Goal: Task Accomplishment & Management: Use online tool/utility

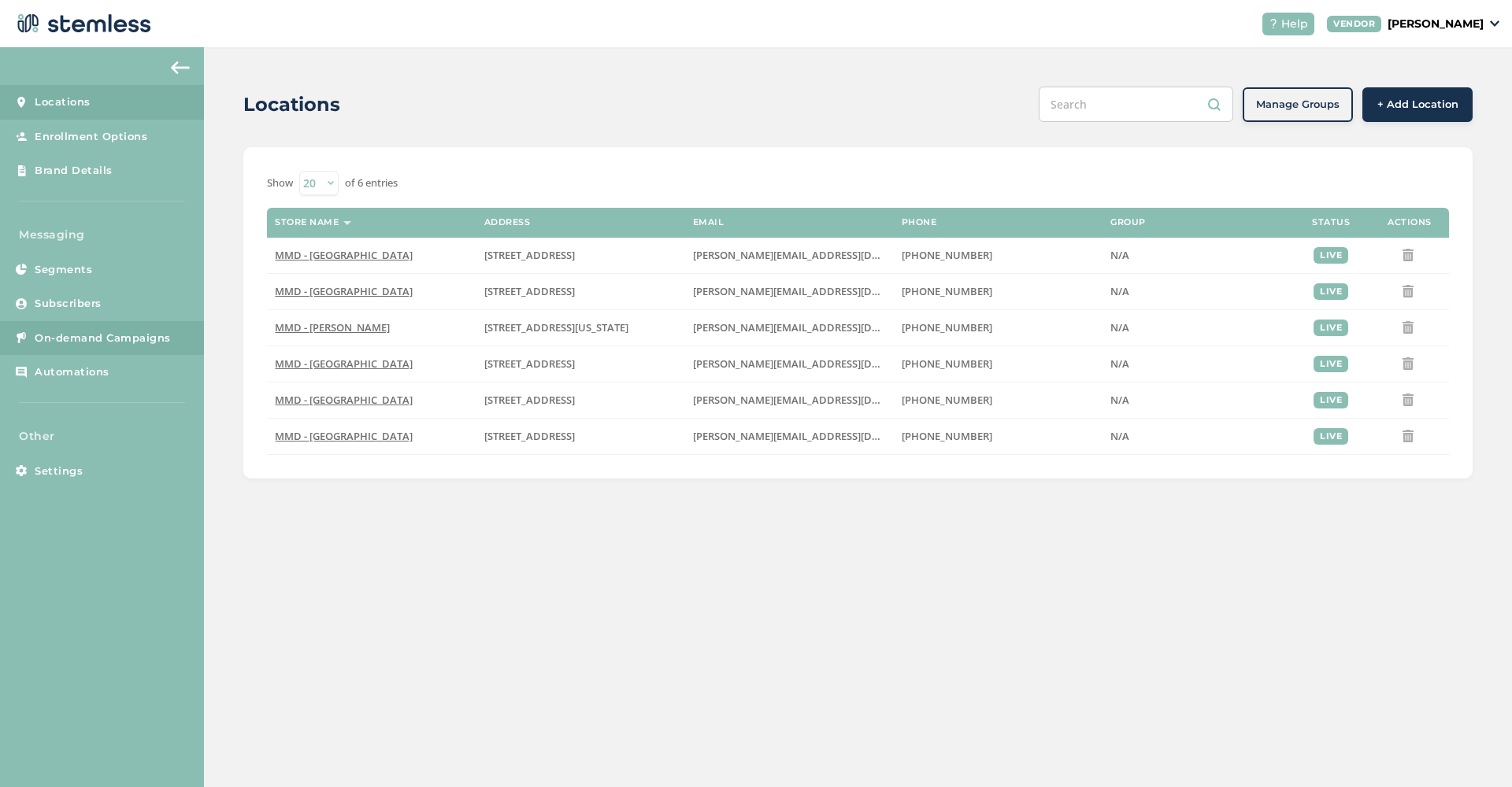
click at [117, 332] on span "On-demand Campaigns" at bounding box center [103, 338] width 136 height 15
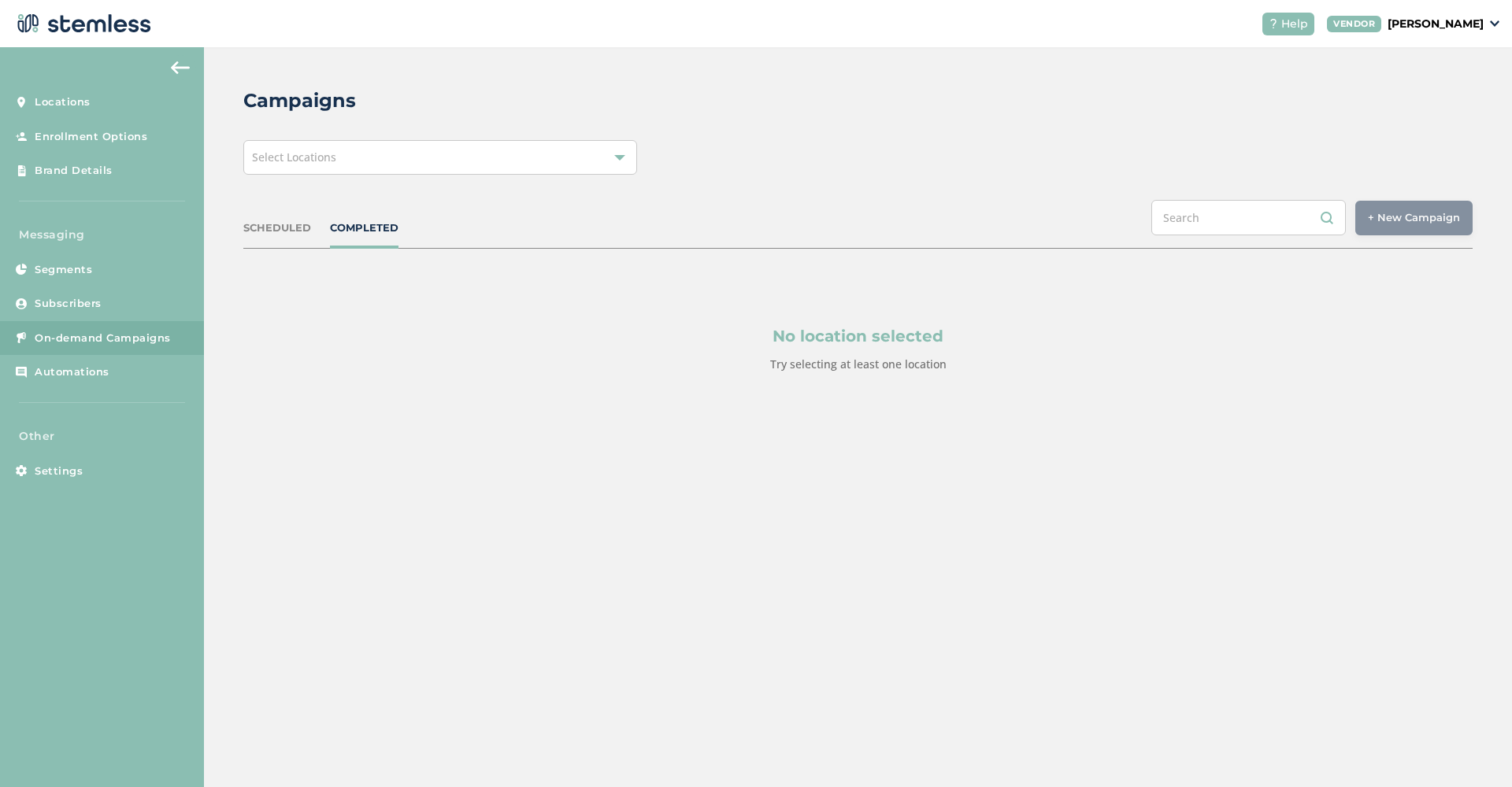
click at [413, 173] on div "Select Locations" at bounding box center [440, 157] width 394 height 35
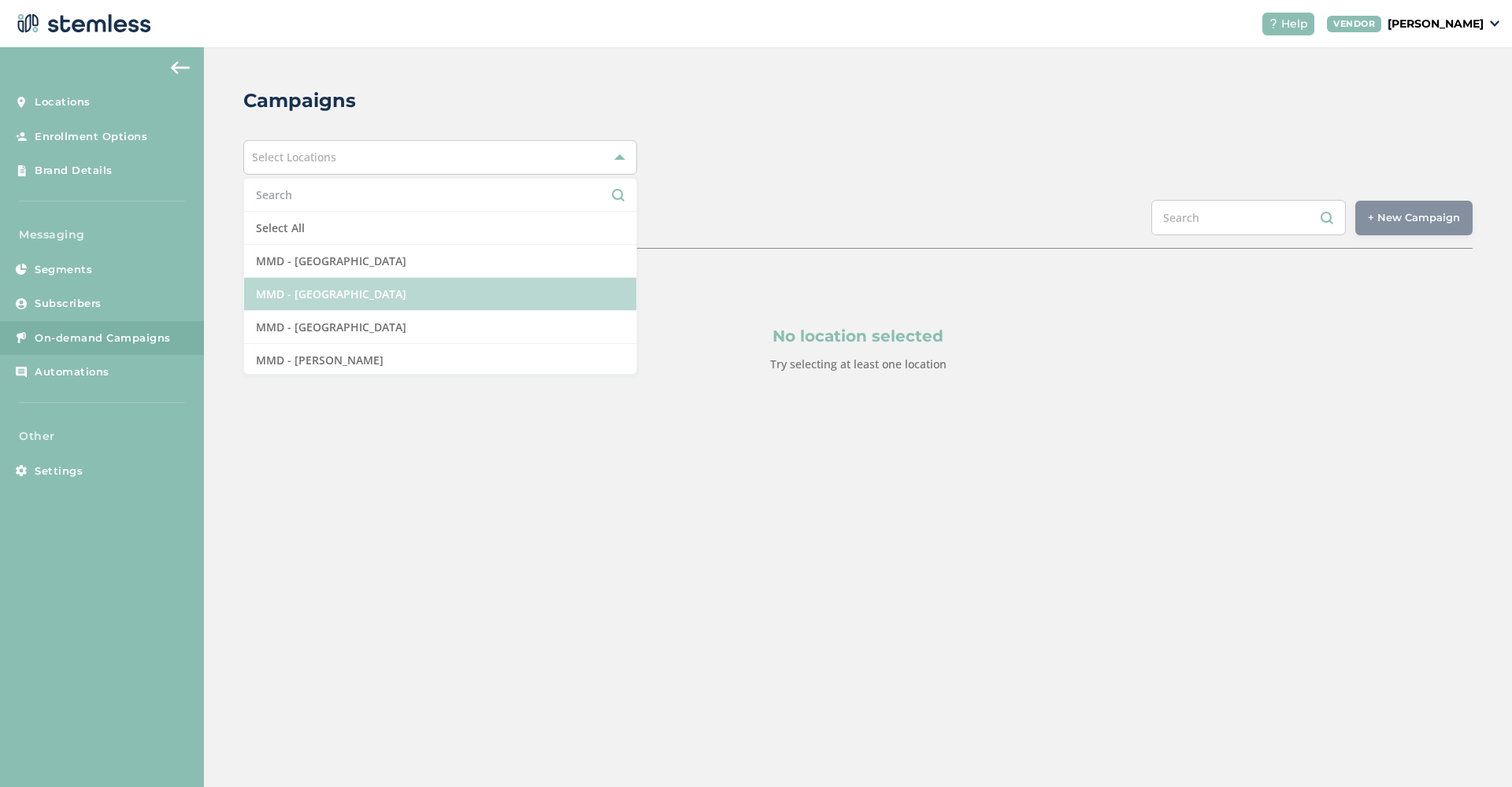
click at [375, 298] on li "MMD - [GEOGRAPHIC_DATA]" at bounding box center [439, 294] width 392 height 33
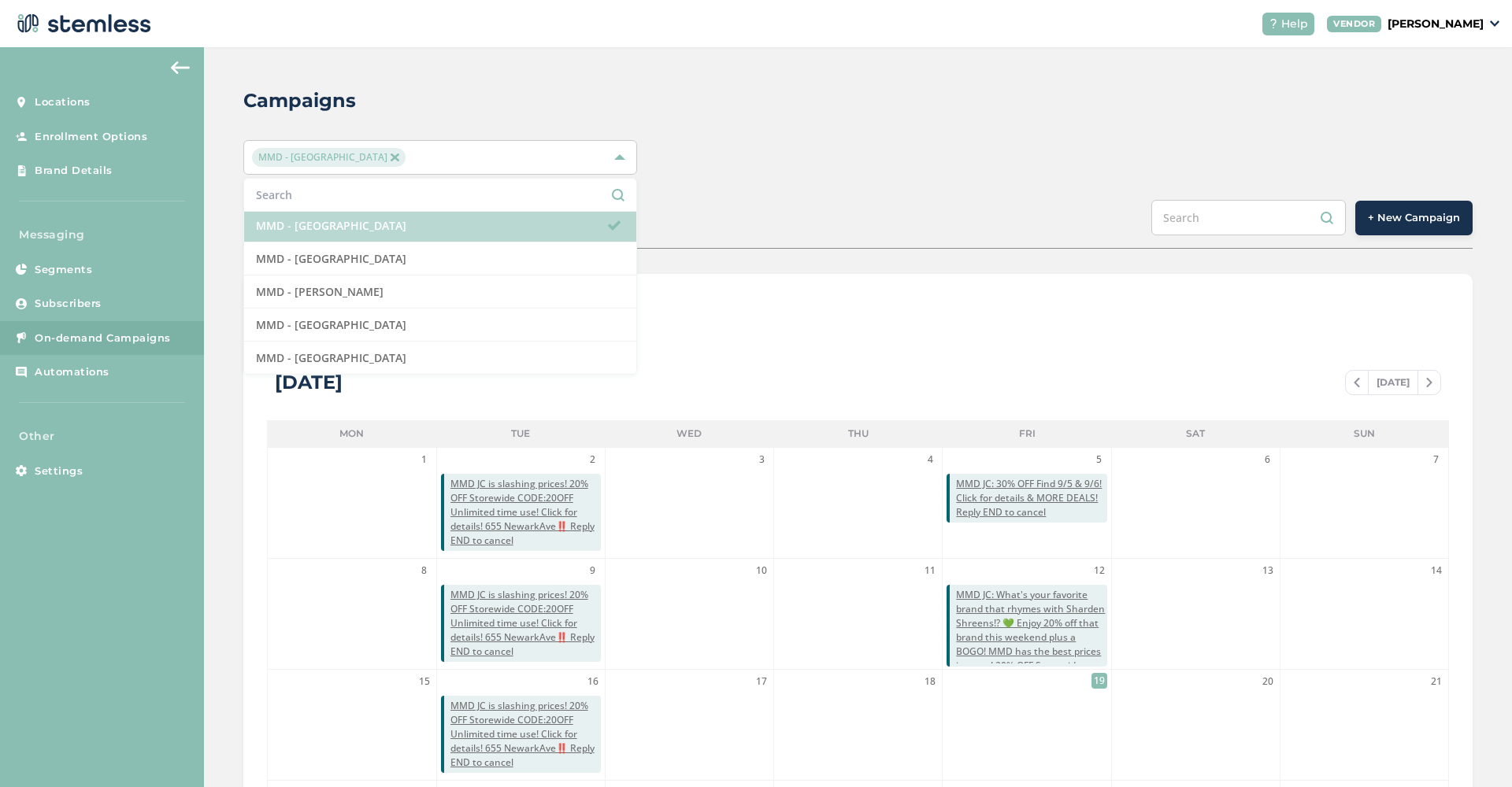
click at [601, 227] on li "MMD - [GEOGRAPHIC_DATA]" at bounding box center [439, 225] width 392 height 33
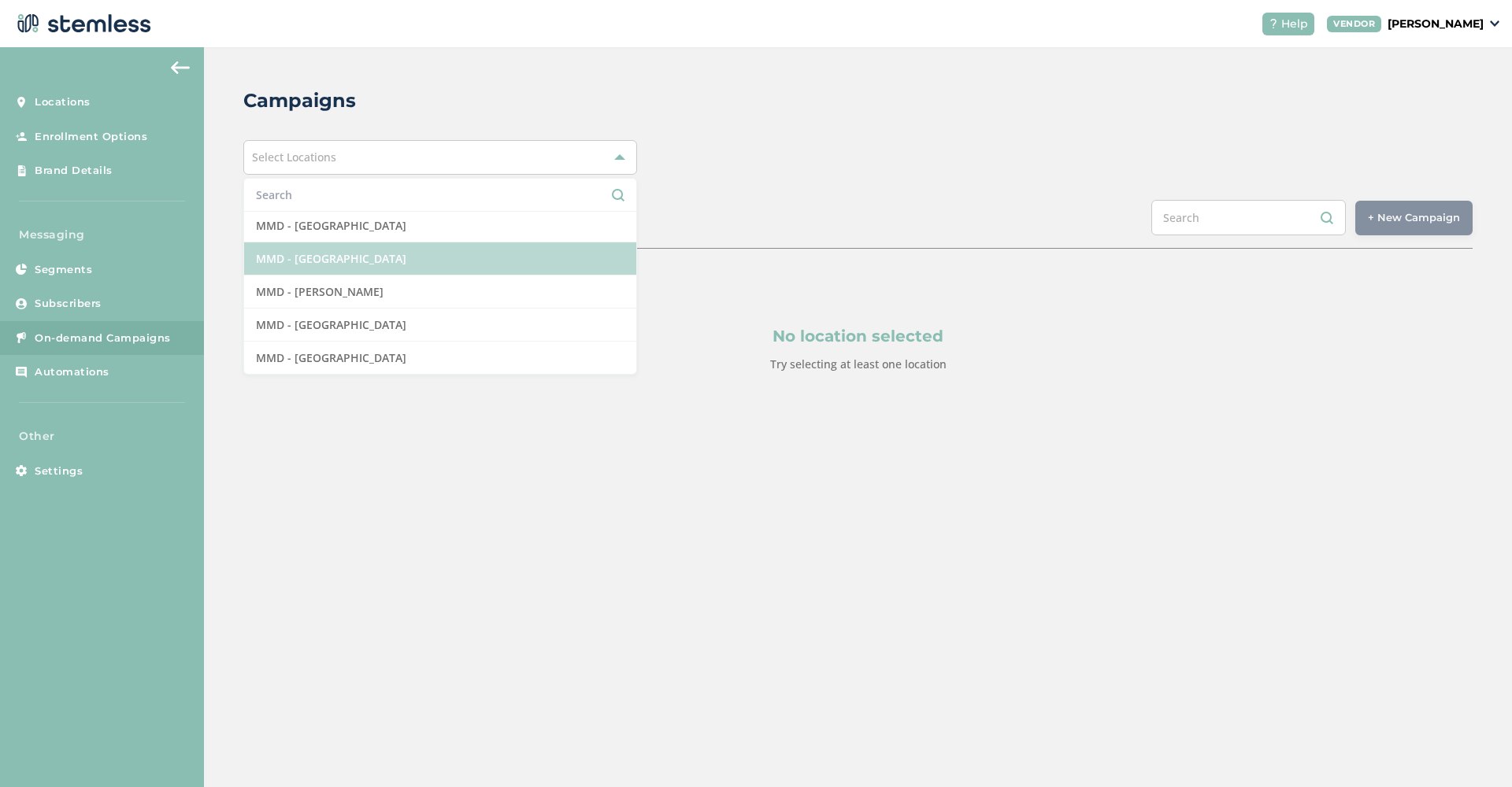
click at [536, 266] on li "MMD - [GEOGRAPHIC_DATA]" at bounding box center [439, 259] width 392 height 33
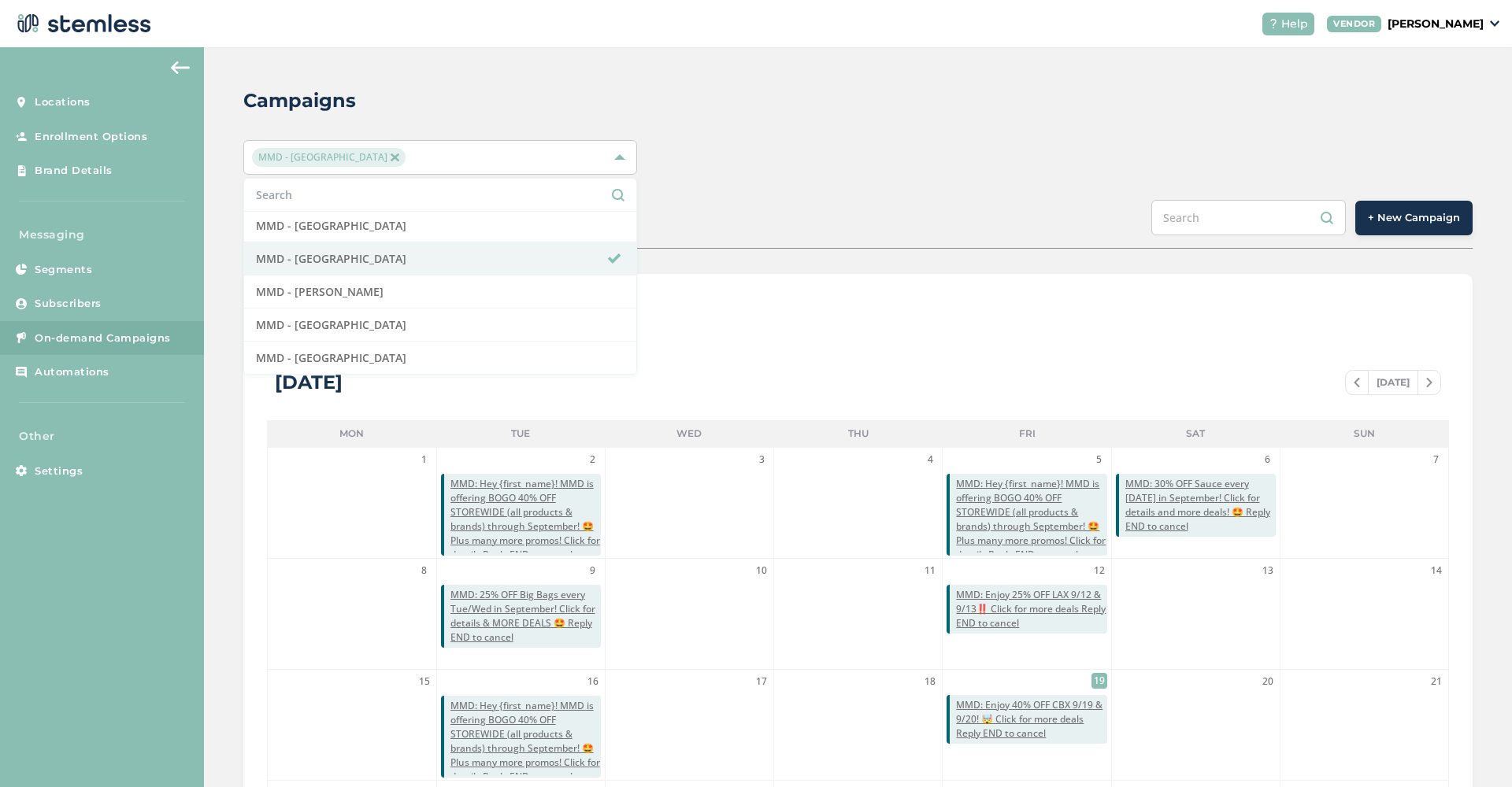
click at [903, 142] on div "MMD - Long Beach Select All MMD - Hollywood MMD - Jersey City MMD - Long Beach …" at bounding box center [858, 157] width 1229 height 35
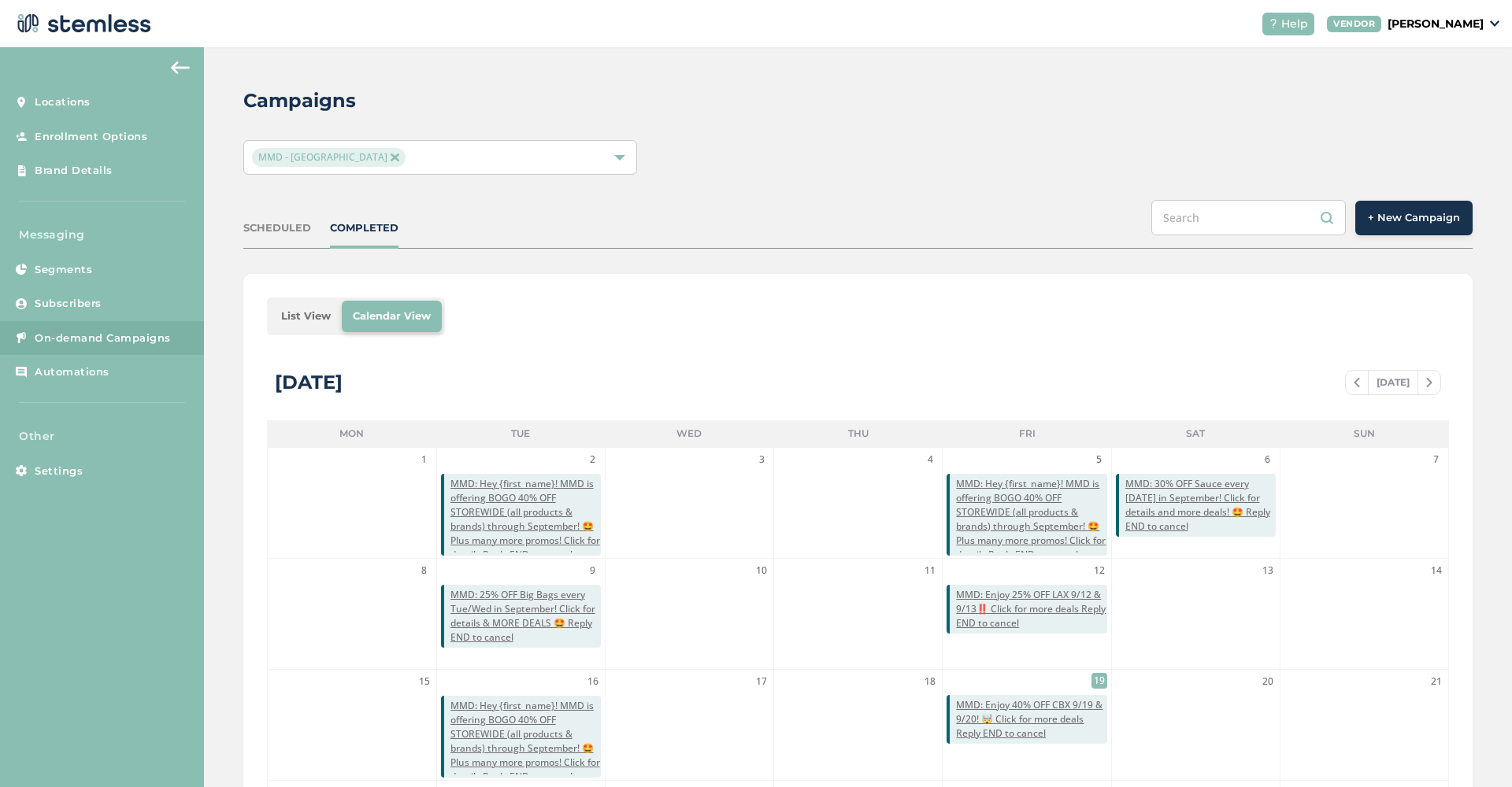
click at [485, 157] on div "MMD - [GEOGRAPHIC_DATA]" at bounding box center [432, 157] width 361 height 19
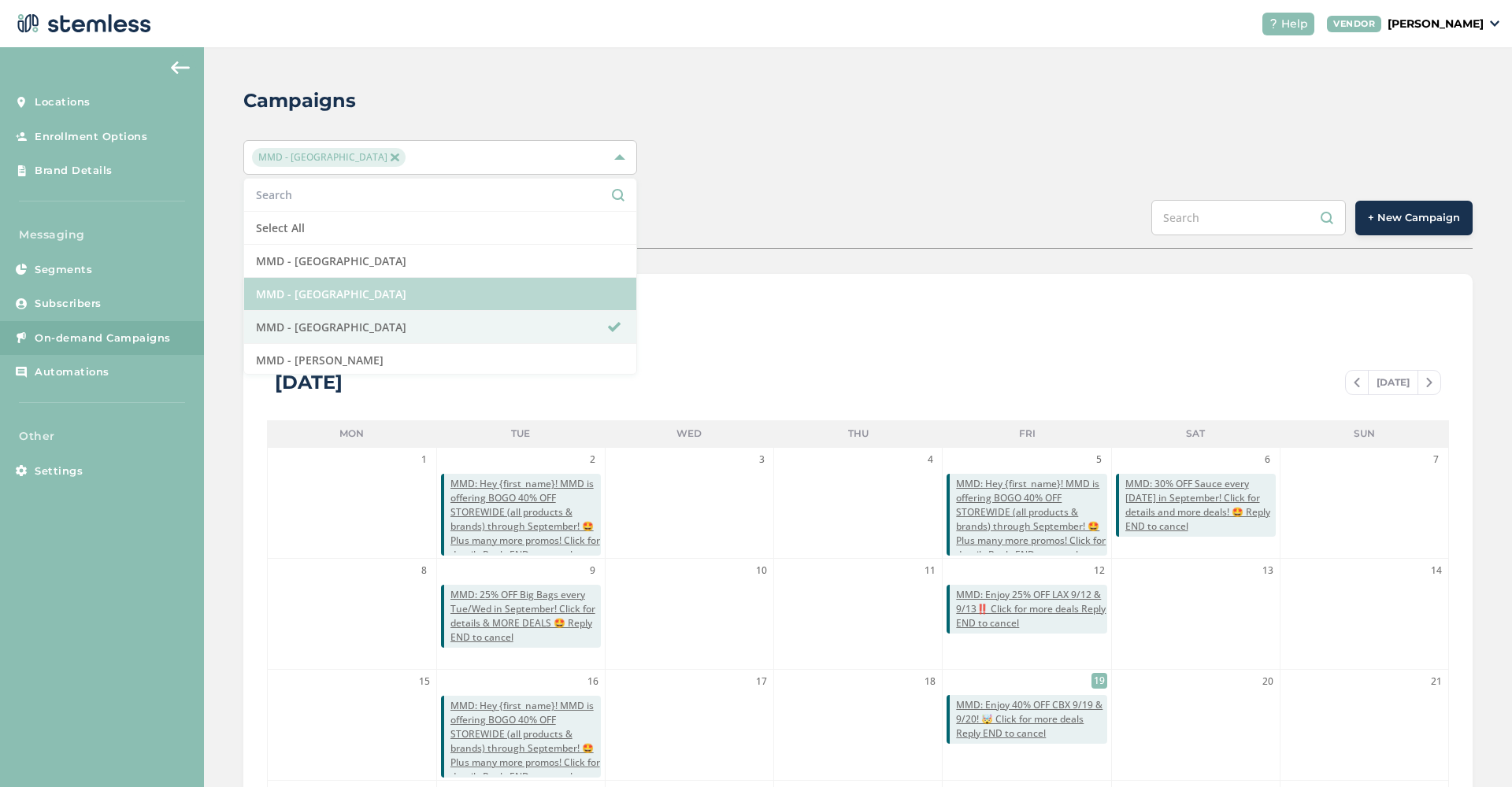
click at [423, 285] on li "MMD - [GEOGRAPHIC_DATA]" at bounding box center [439, 294] width 392 height 33
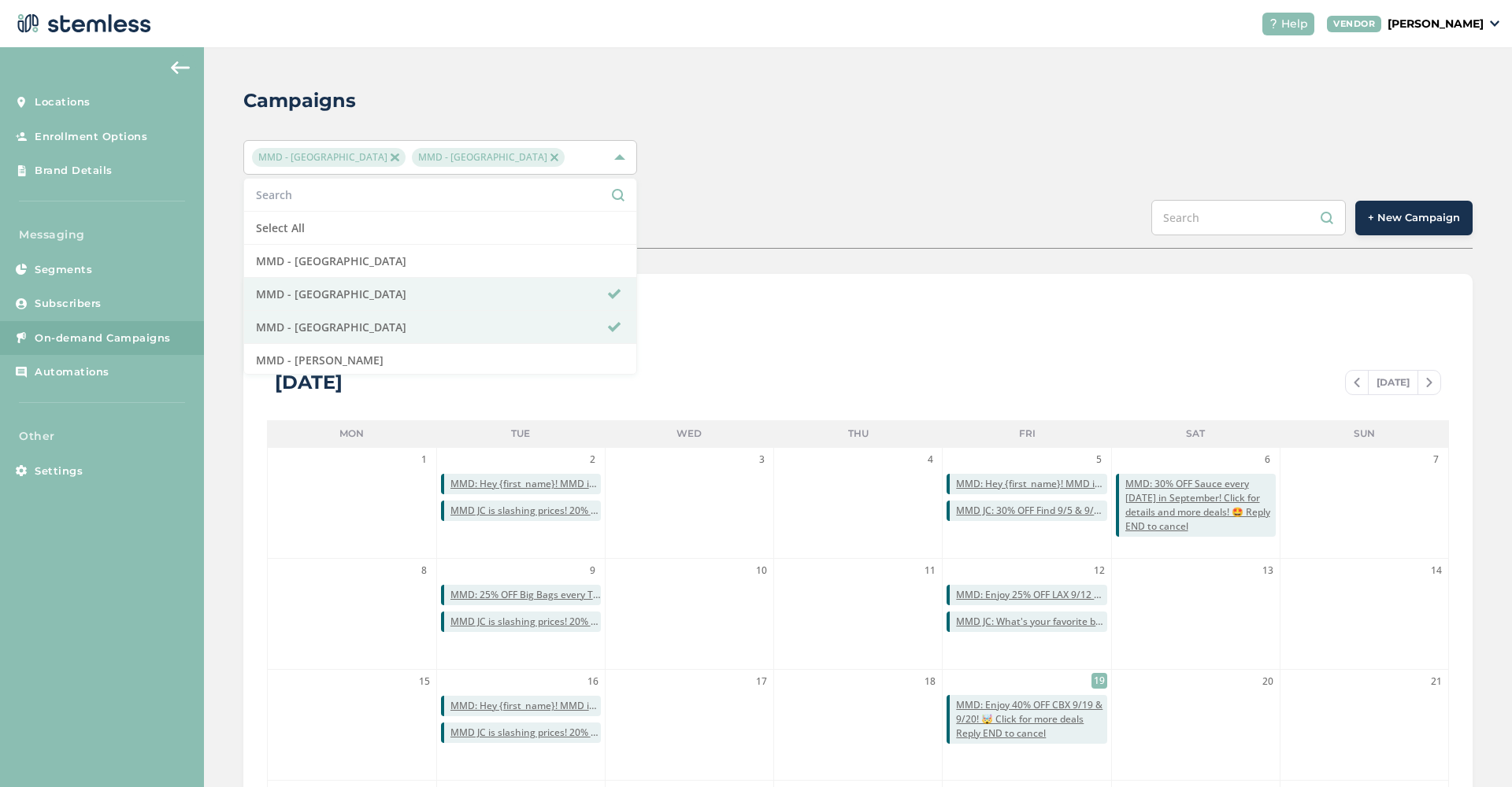
click at [391, 160] on img at bounding box center [395, 157] width 8 height 8
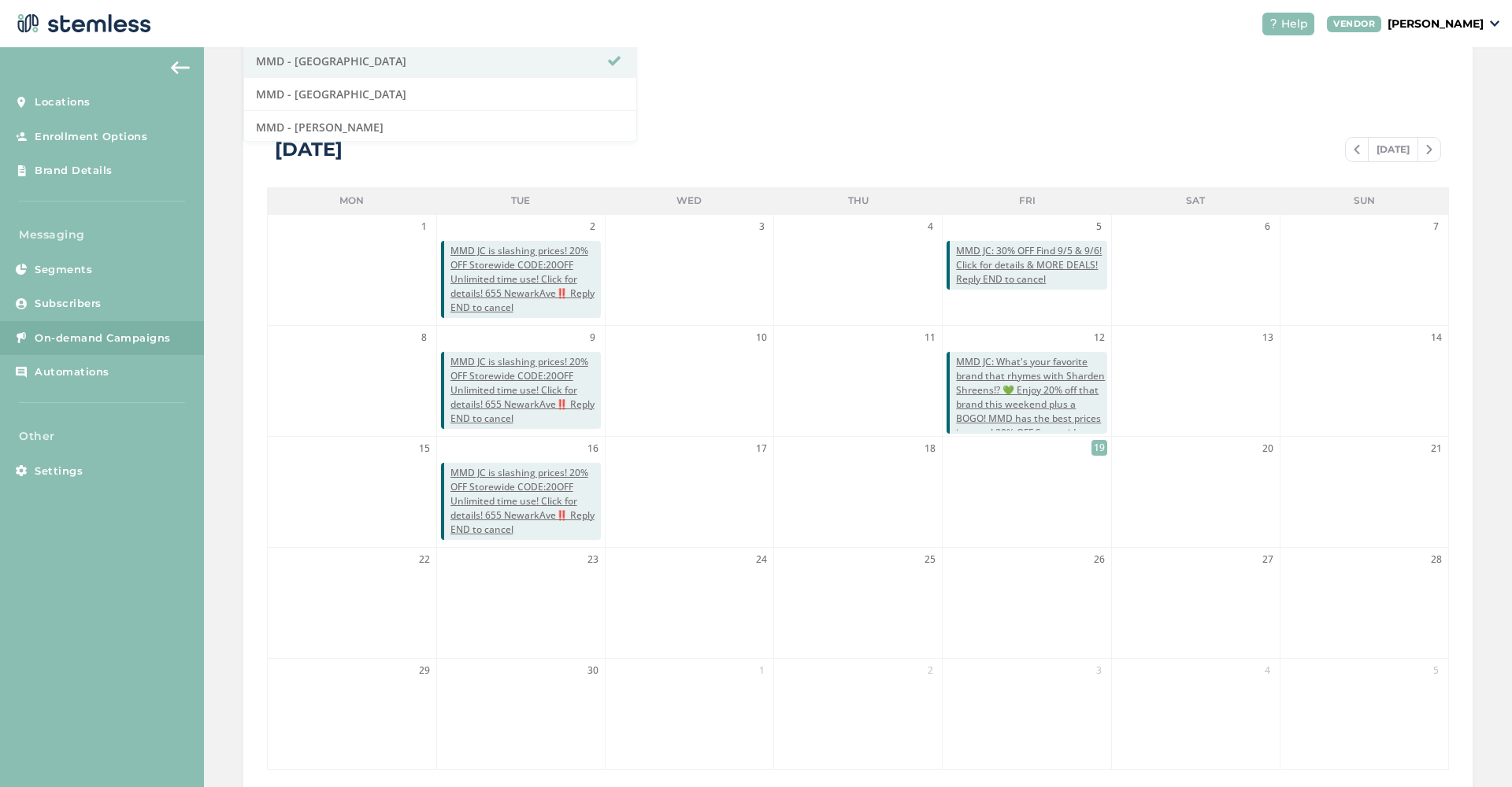
scroll to position [234, 0]
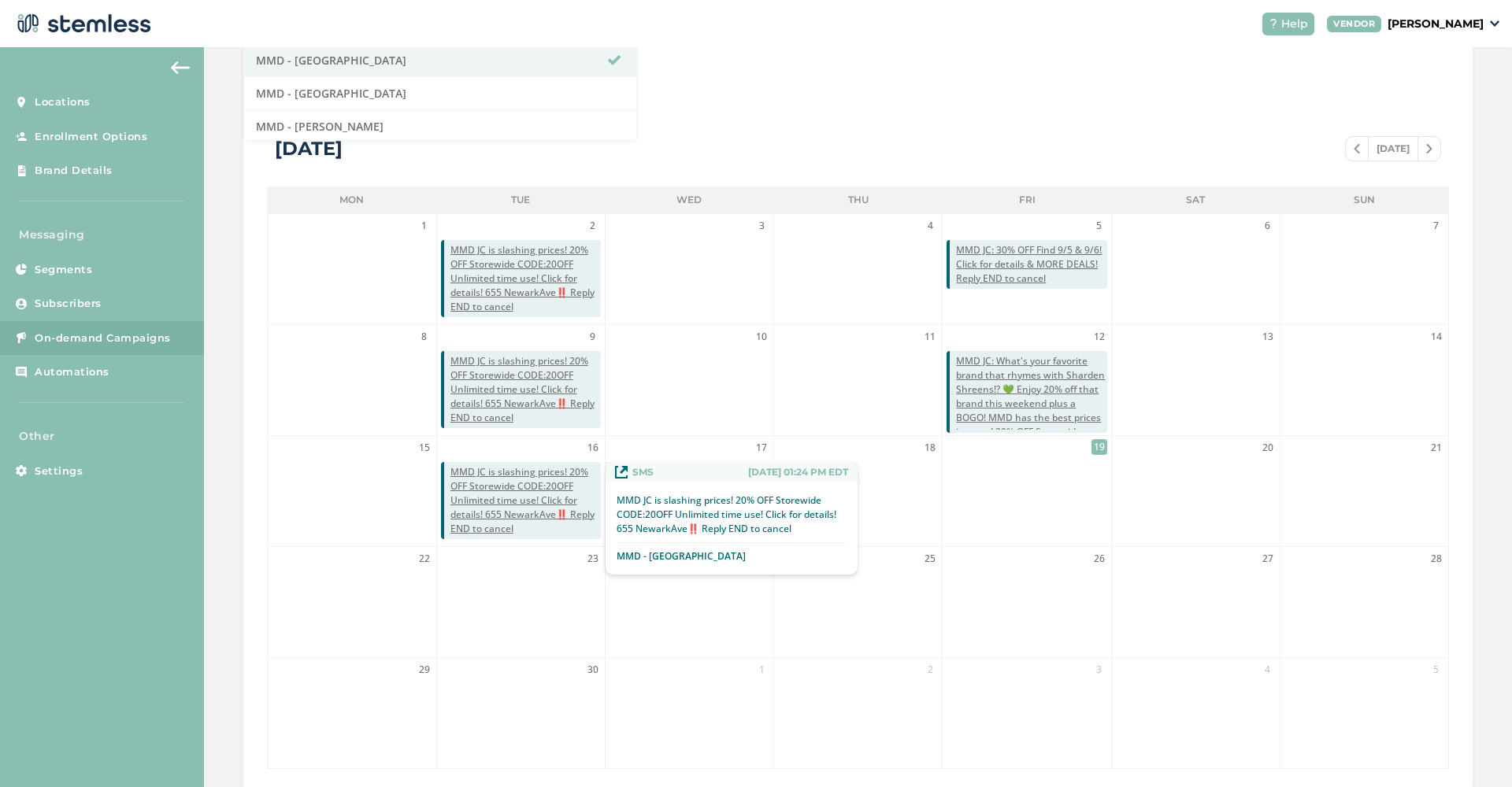
click at [503, 500] on span "MMD JC is slashing prices! 20% OFF Storewide CODE:20OFF Unlimited time use! Cli…" at bounding box center [525, 501] width 150 height 71
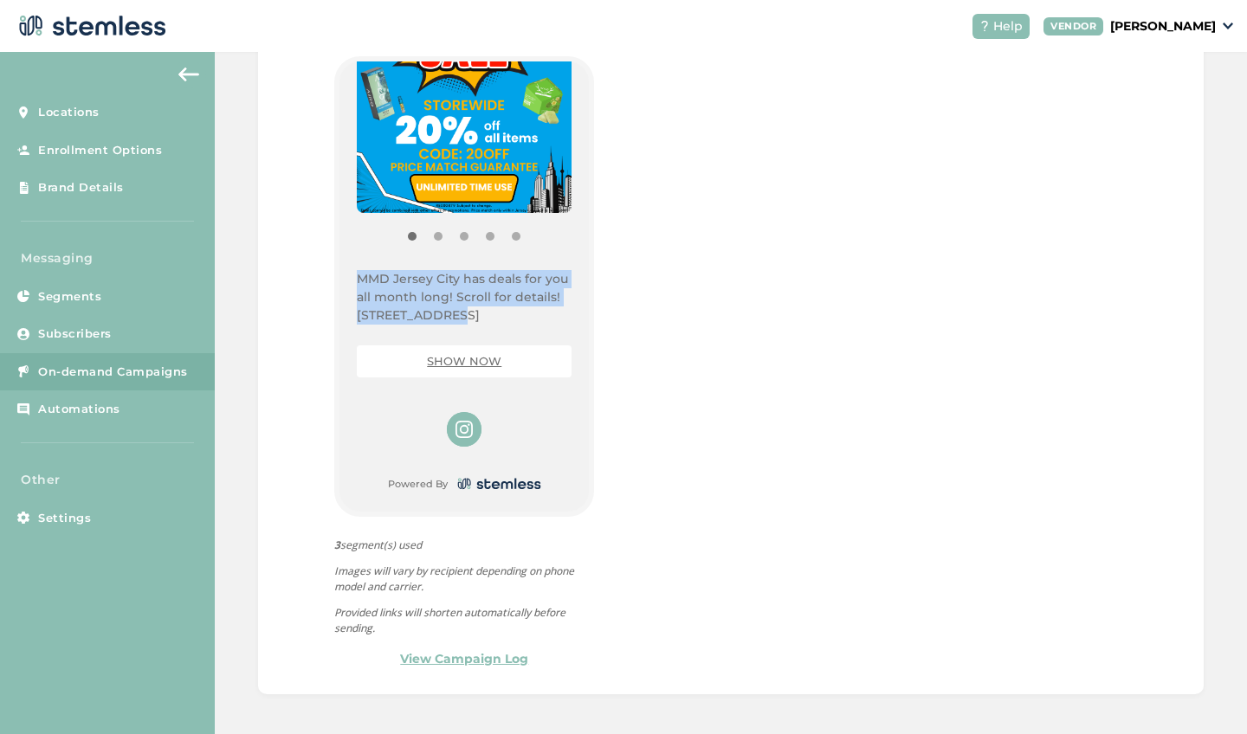
drag, startPoint x: 469, startPoint y: 312, endPoint x: 351, endPoint y: 281, distance: 121.6
click at [351, 281] on div "{Store Logo} {Store Name} MMD Jersey City has deals for you all month long! Scr…" at bounding box center [463, 286] width 249 height 450
copy p "MMD Jersey City has deals for you all month long! Scroll for details! [STREET_A…"
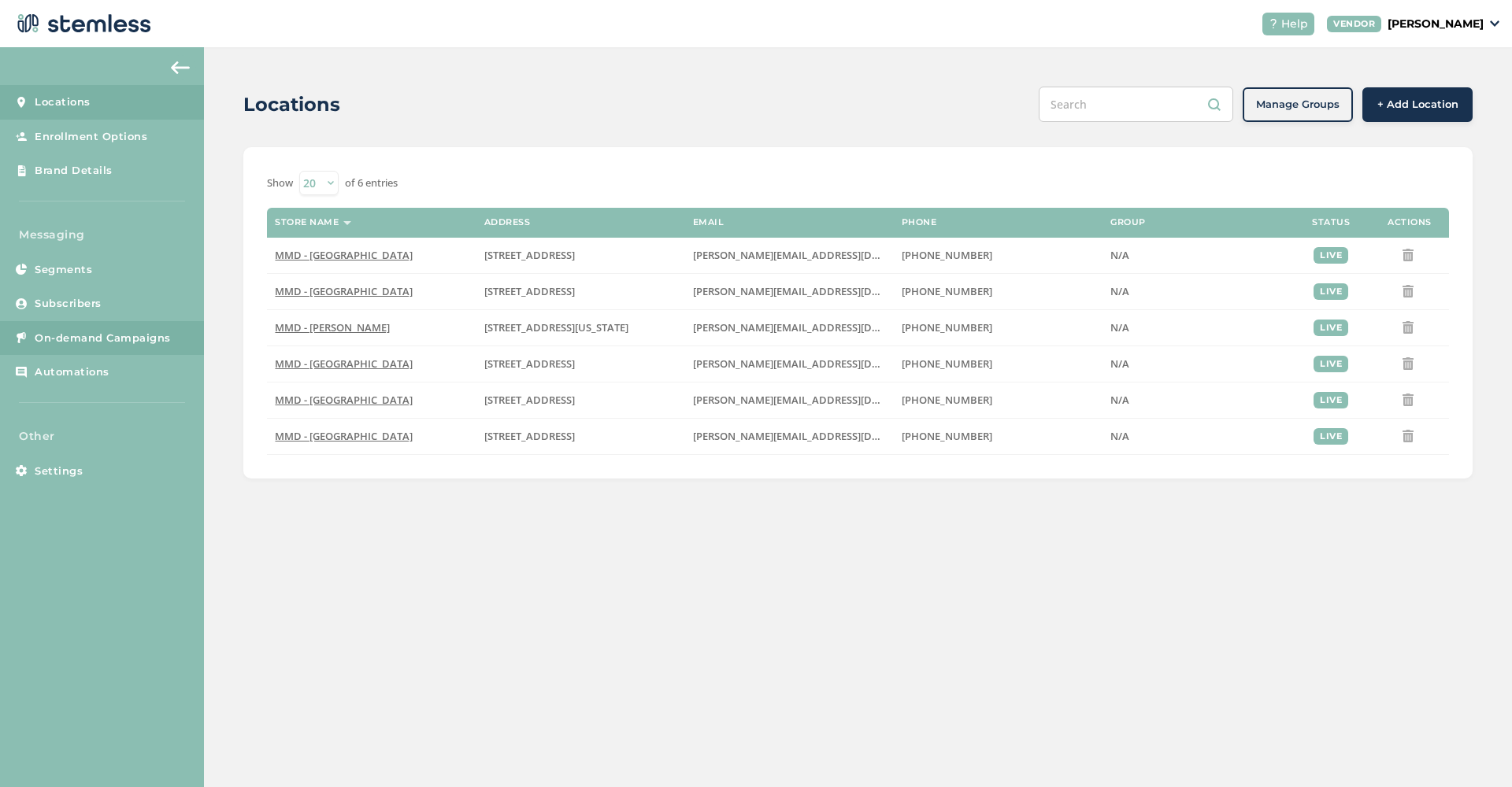
click at [126, 325] on link "On-demand Campaigns" at bounding box center [102, 338] width 204 height 35
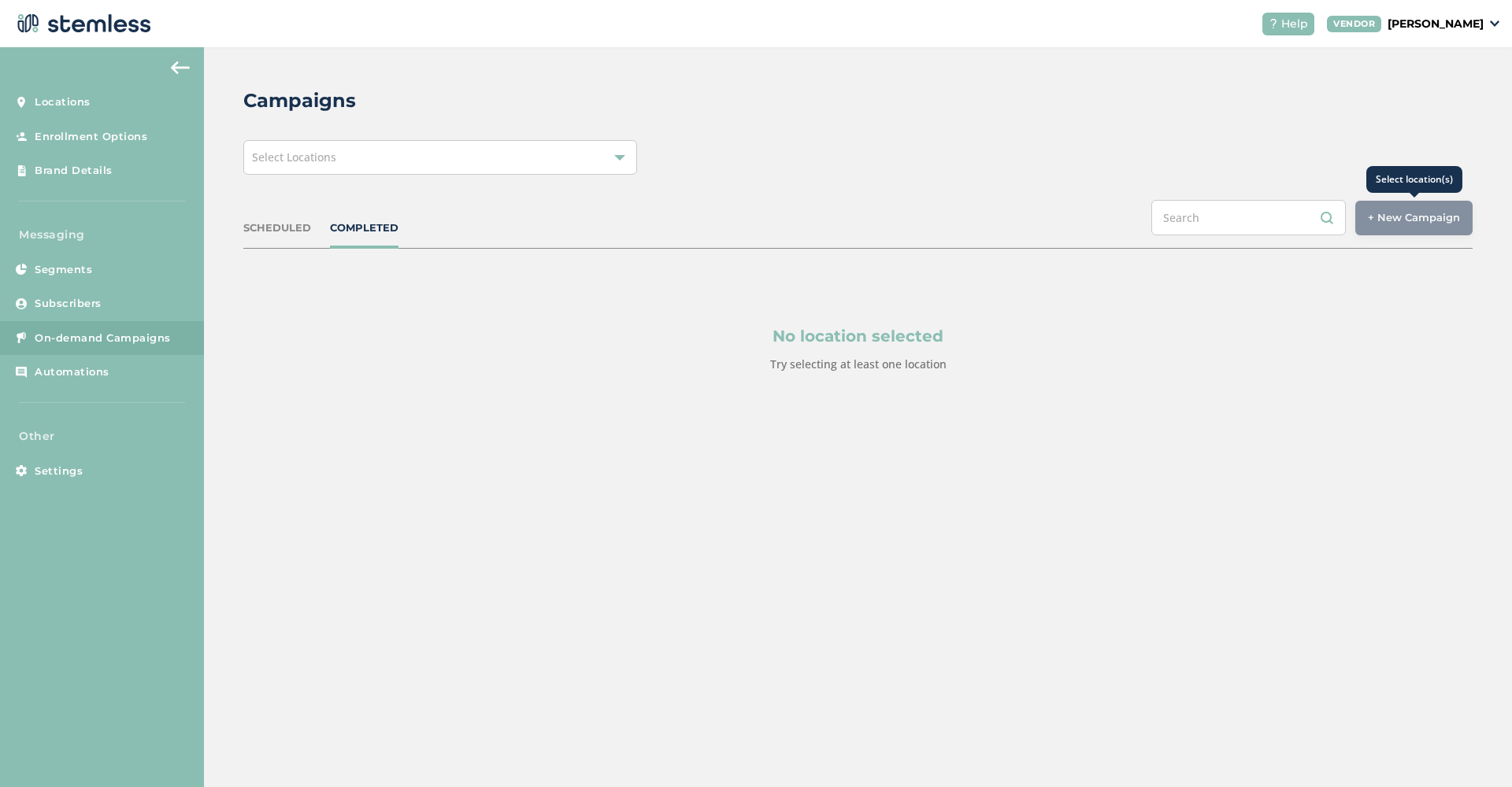
click at [1407, 221] on div "+ New Campaign" at bounding box center [1413, 218] width 117 height 35
click at [528, 160] on div "Select Locations" at bounding box center [440, 157] width 394 height 35
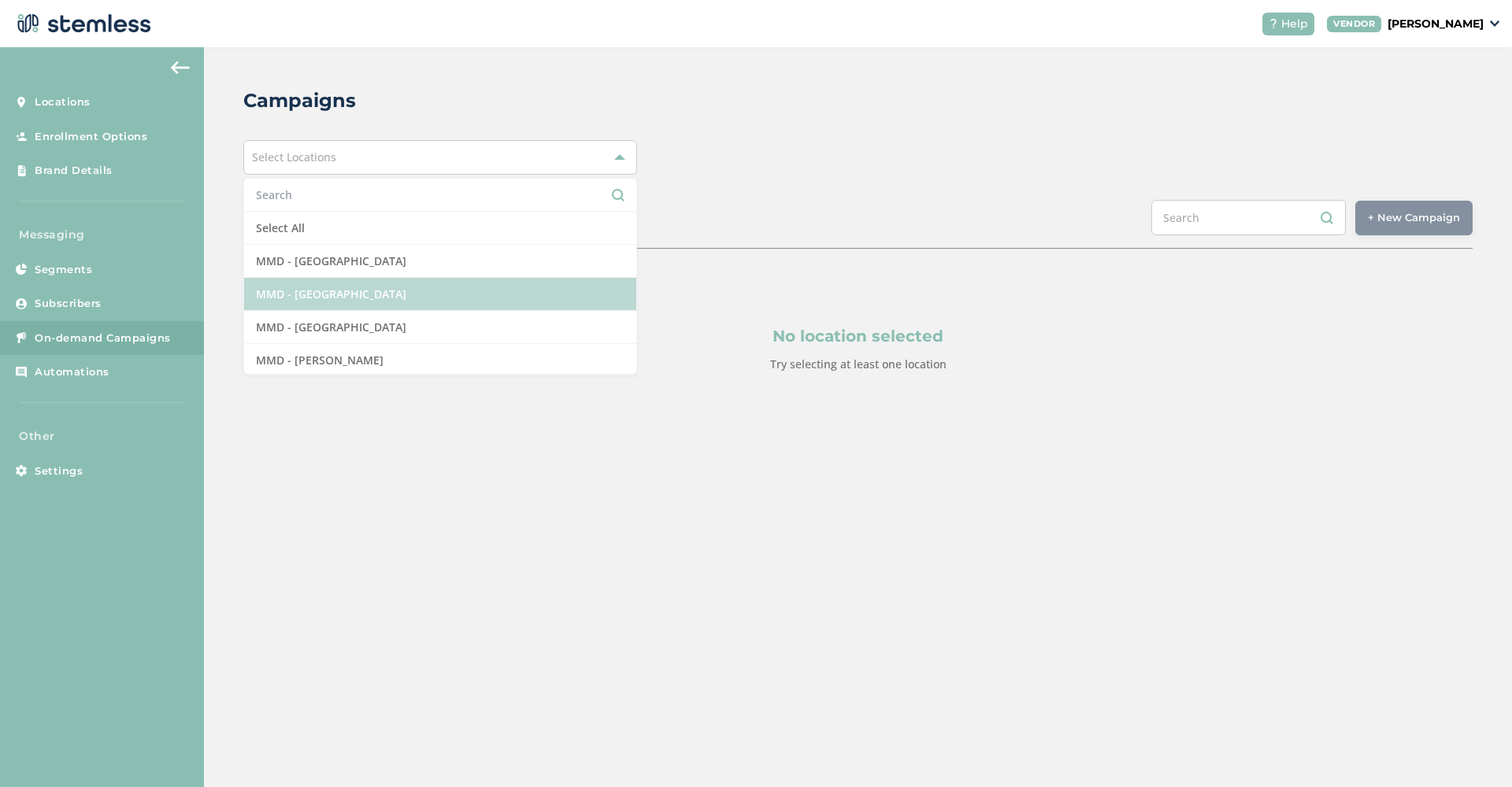
click at [353, 287] on li "MMD - [GEOGRAPHIC_DATA]" at bounding box center [439, 294] width 392 height 33
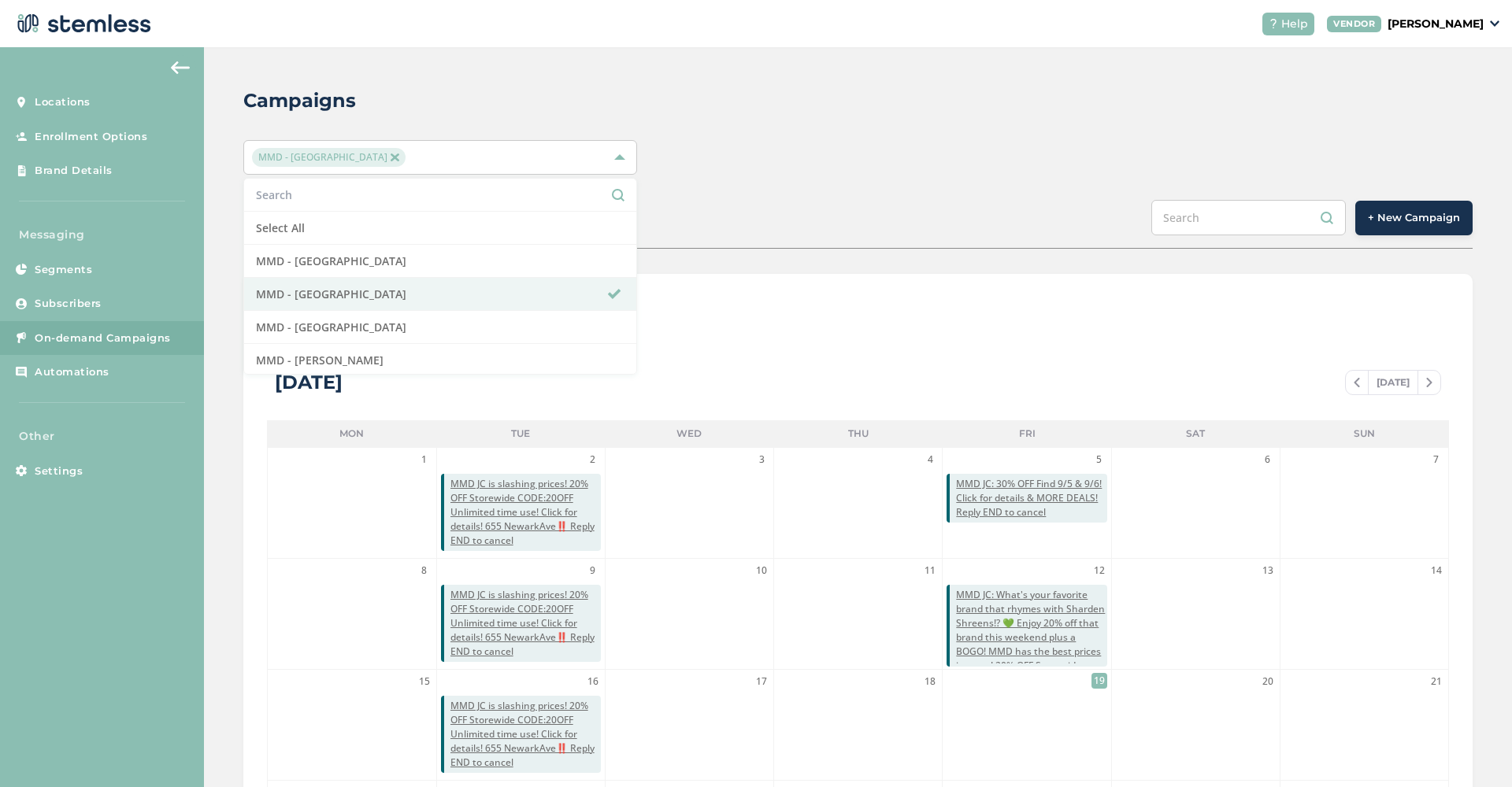
click at [1390, 224] on span "+ New Campaign" at bounding box center [1413, 217] width 92 height 15
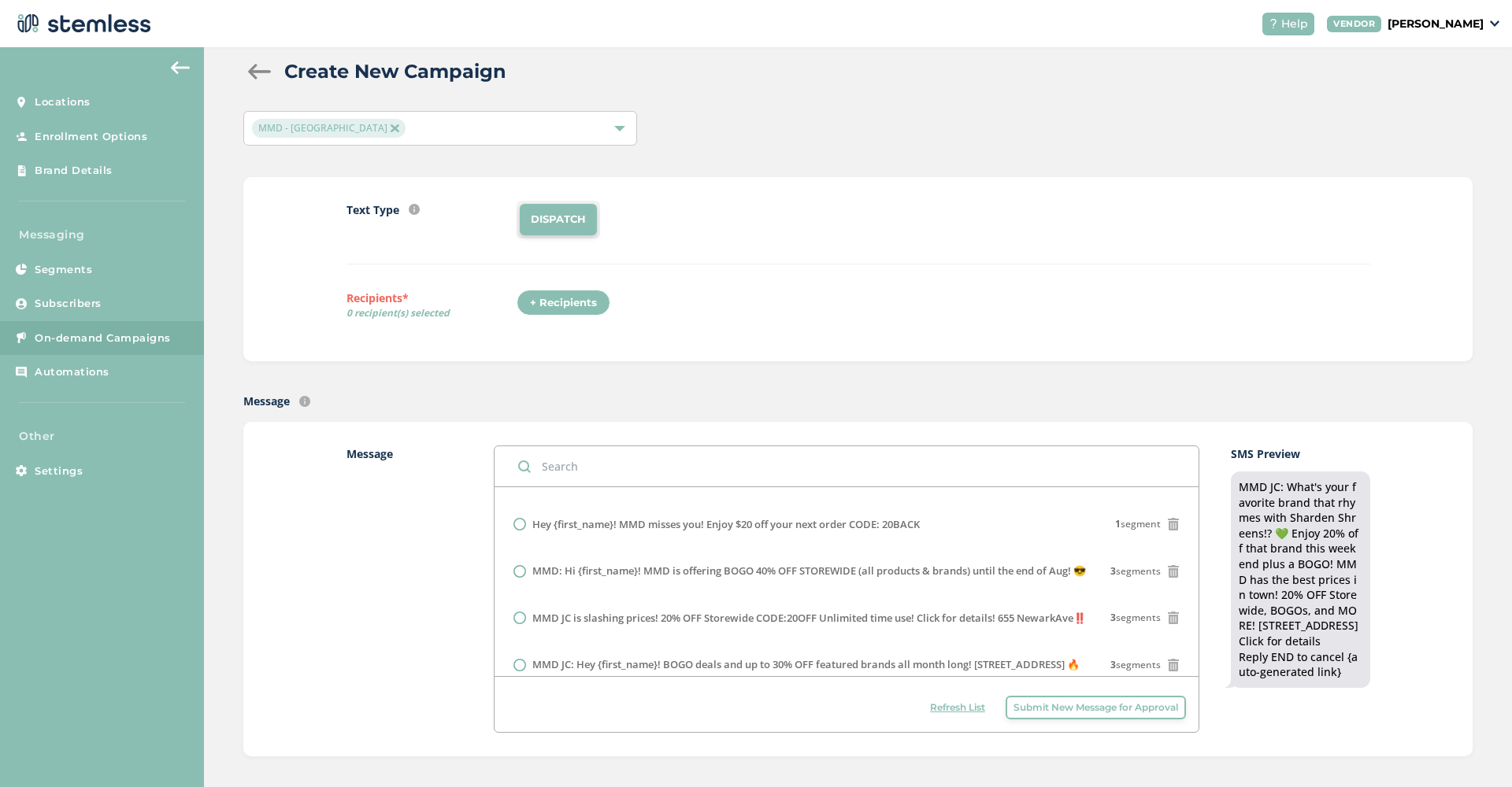
scroll to position [626, 0]
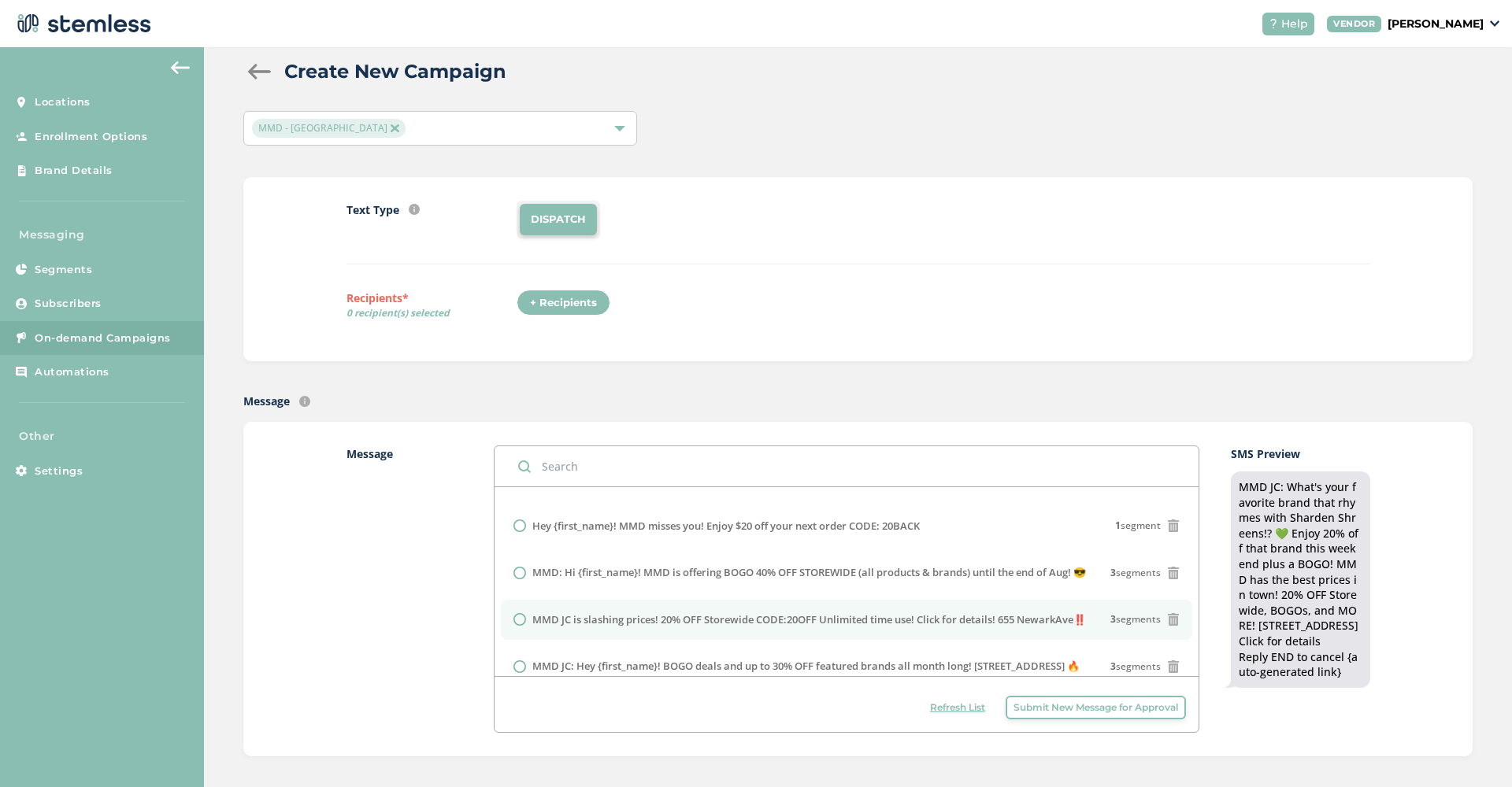
click at [787, 616] on label "MMD JC is slashing prices! 20% OFF Storewide CODE:20OFF Unlimited time use! Cli…" at bounding box center [808, 620] width 554 height 15
radio input "false"
radio input "true"
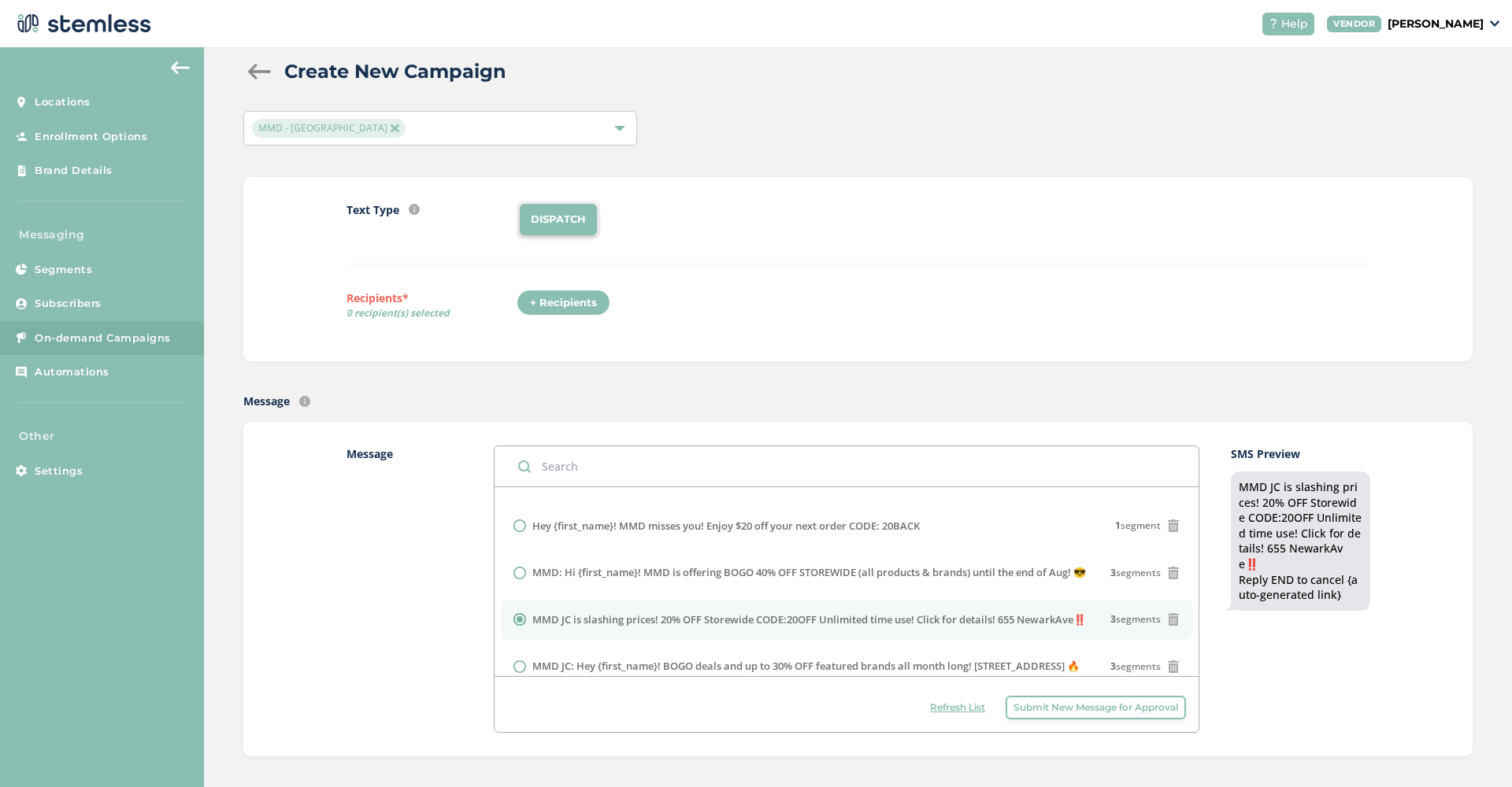
drag, startPoint x: 1351, startPoint y: 545, endPoint x: 1221, endPoint y: 483, distance: 144.0
click at [1221, 483] on div "Message MMD JC: What's your favorite brand that rhymes with Sharden Shreens!? 💚…" at bounding box center [858, 589] width 1024 height 287
copy div "MMD JC is slashing prices! 20% OFF Storewide CODE:20OFF Unlimited time use! Cli…"
click at [1153, 705] on span "Submit New Message for Approval" at bounding box center [1096, 708] width 165 height 15
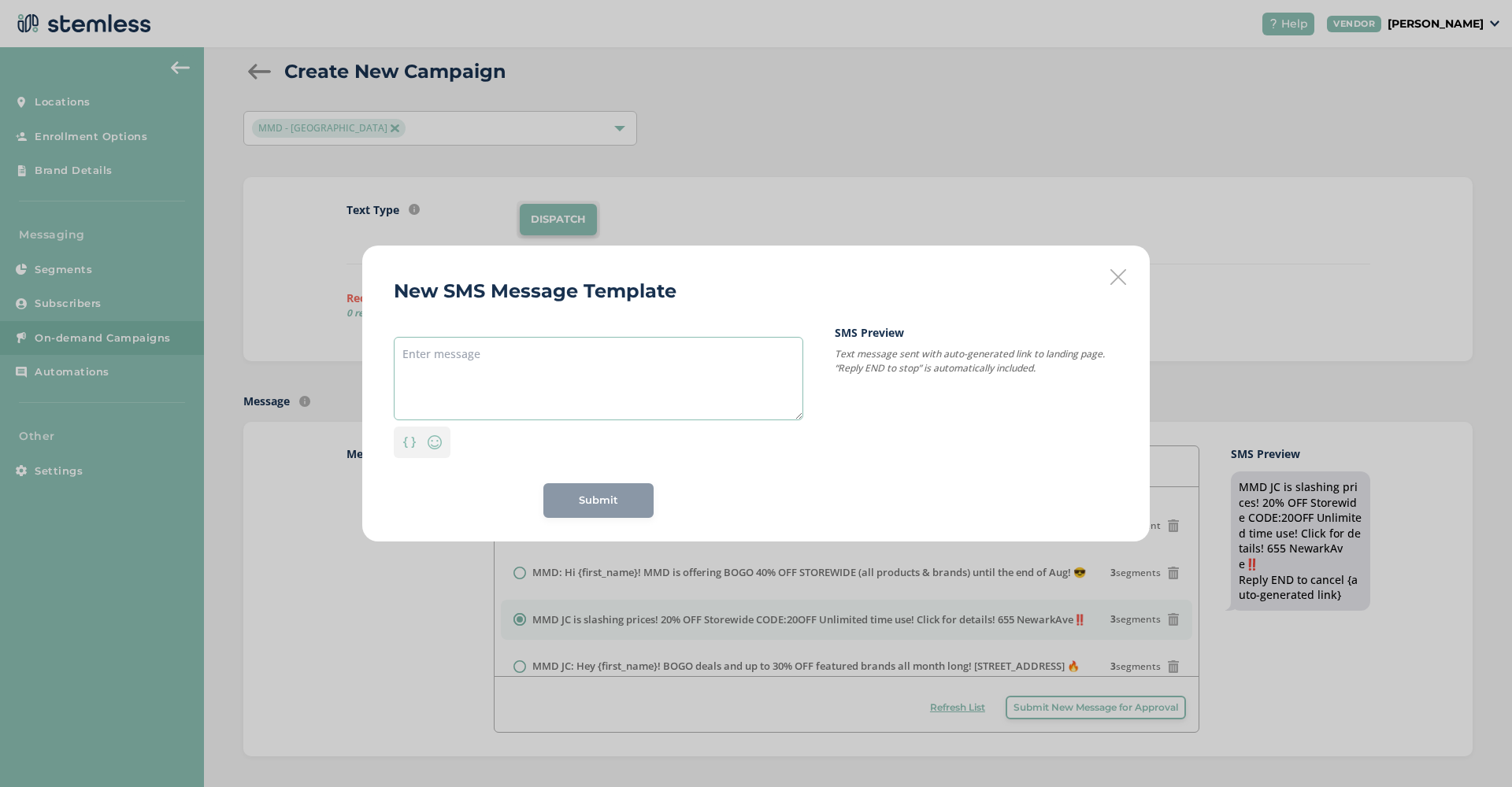
click at [548, 384] on textarea at bounding box center [598, 379] width 409 height 84
paste textarea "MMD JC is slashing prices! 20% OFF Storewide CODE:20OFF Unlimited time use! Cli…"
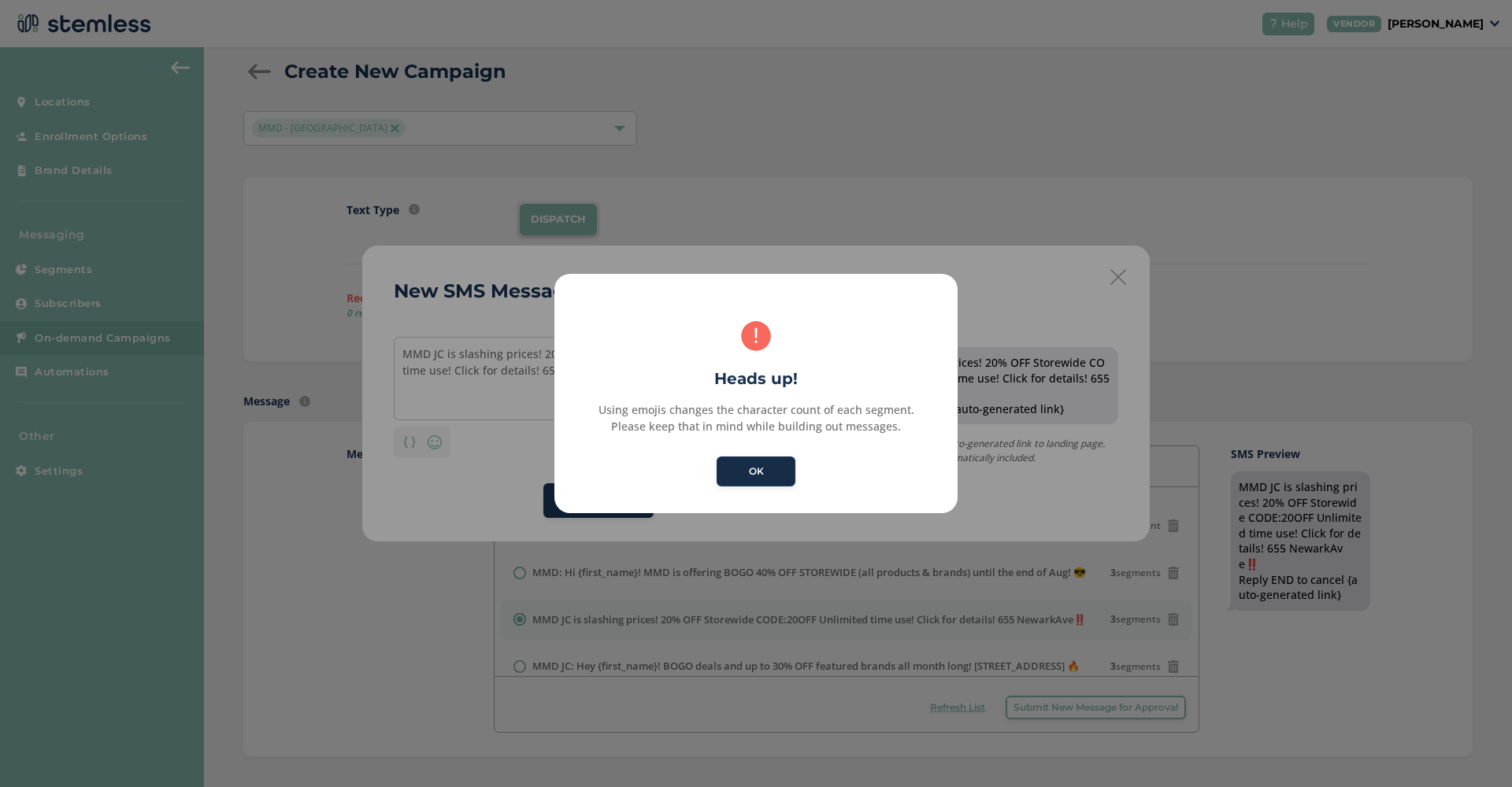
click at [775, 466] on button "OK" at bounding box center [756, 471] width 79 height 30
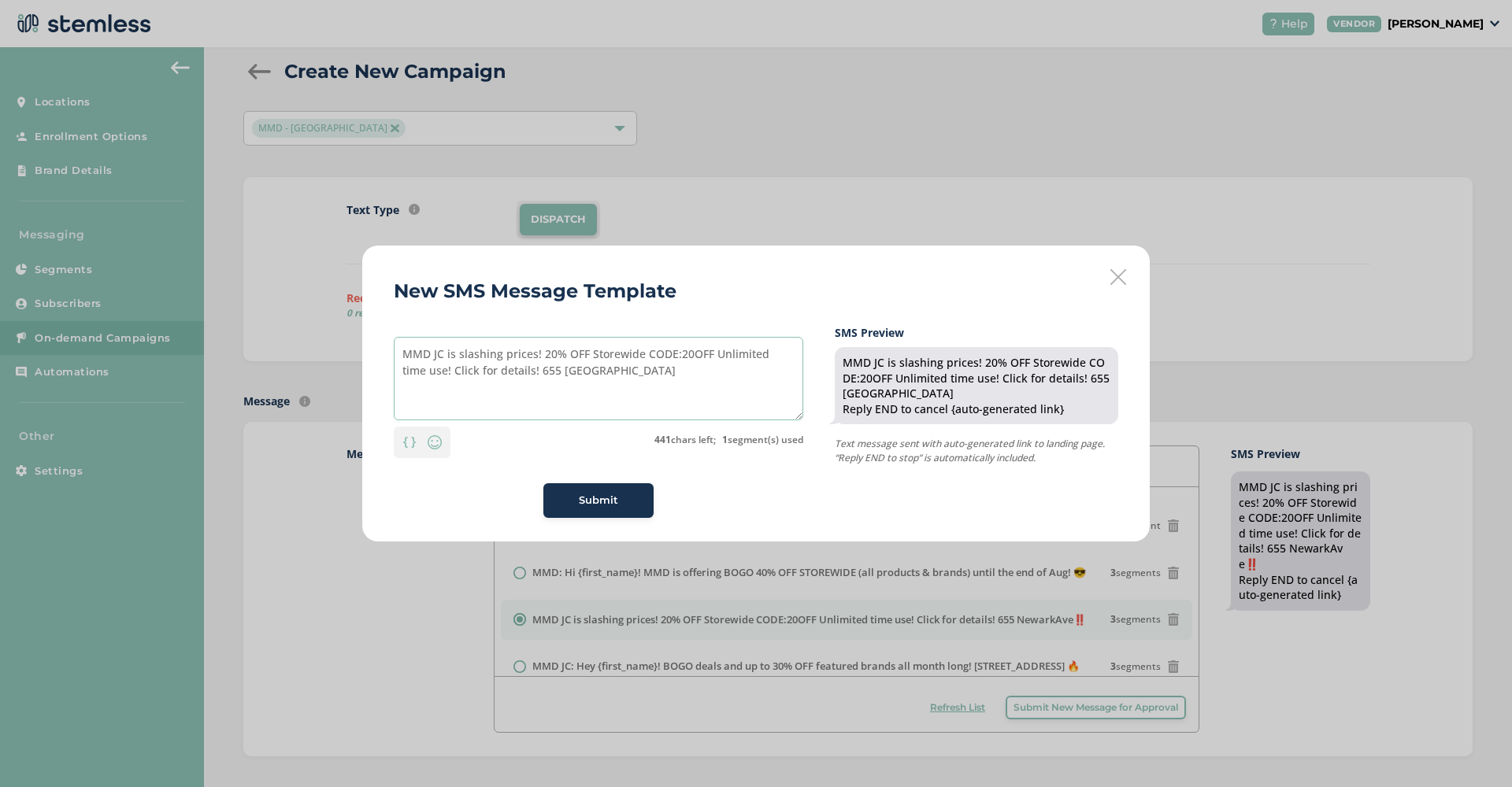
drag, startPoint x: 542, startPoint y: 353, endPoint x: 449, endPoint y: 348, distance: 93.1
click at [449, 348] on textarea "MMD JC is slashing prices! 20% OFF Storewide CODE:20OFF Unlimited time use! Cli…" at bounding box center [598, 379] width 409 height 84
click at [549, 351] on textarea "MMD JC: 20% OFF Storewide CODE:20OFF Unlimited time use! Click for details! 655…" at bounding box center [598, 379] width 409 height 84
type textarea "MMD JC: 20% OFF Storewide CODE:20OFF Unlimited time use! Click for details! 655…"
click at [438, 445] on img at bounding box center [435, 442] width 19 height 19
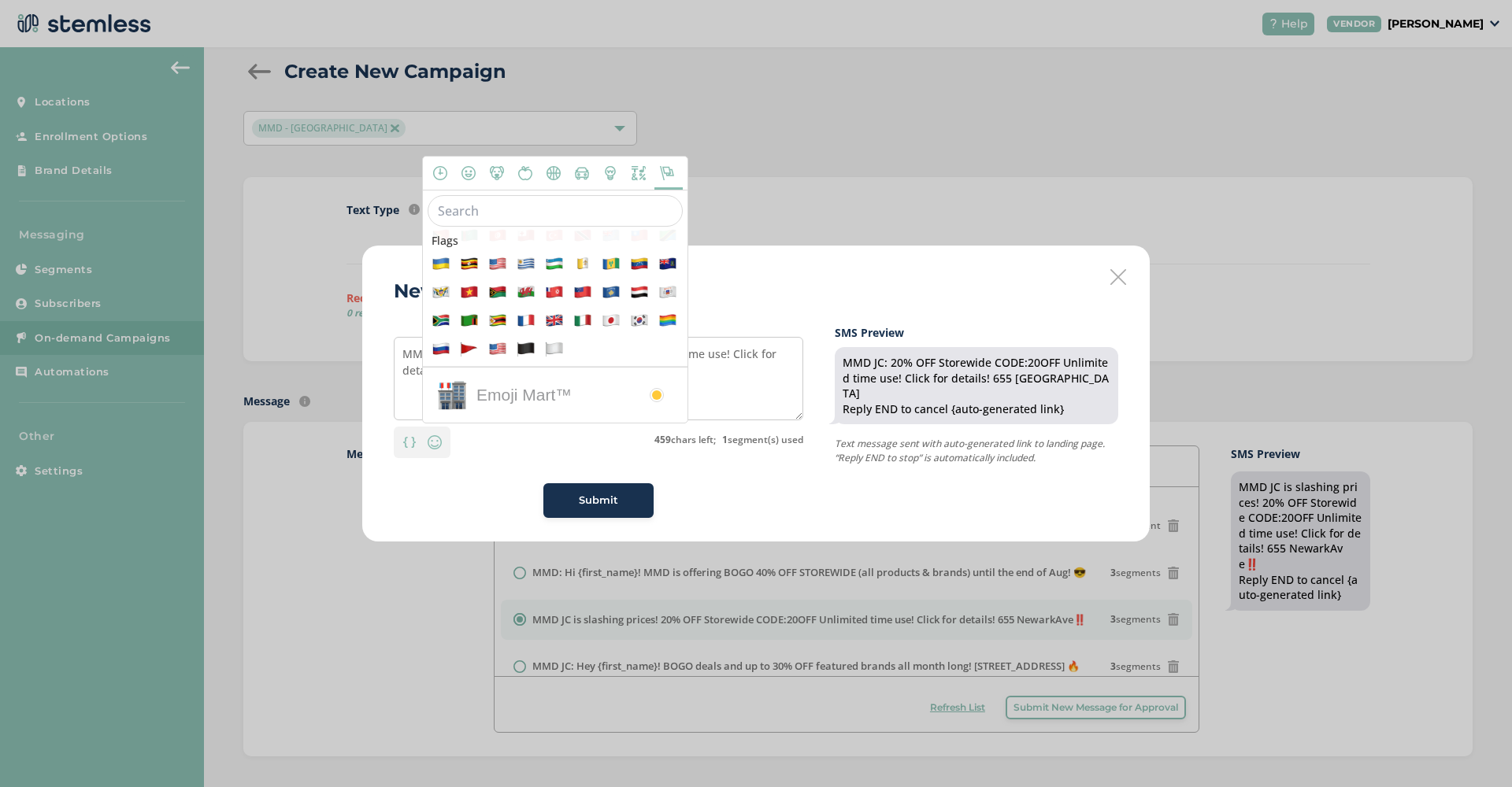
click at [467, 214] on input "text" at bounding box center [555, 211] width 255 height 32
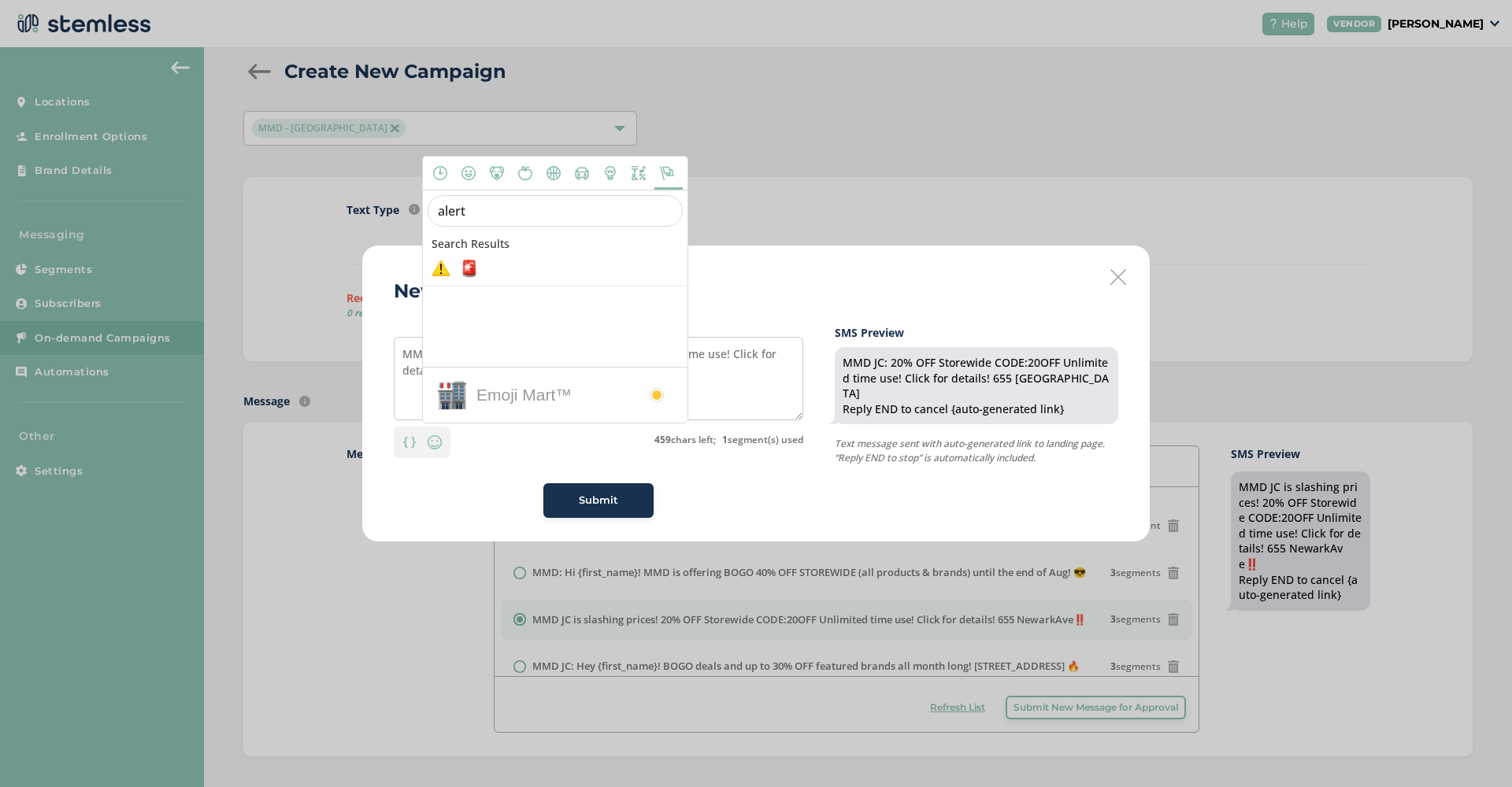
scroll to position [0, 0]
type input "alert"
click at [468, 267] on span at bounding box center [469, 268] width 19 height 19
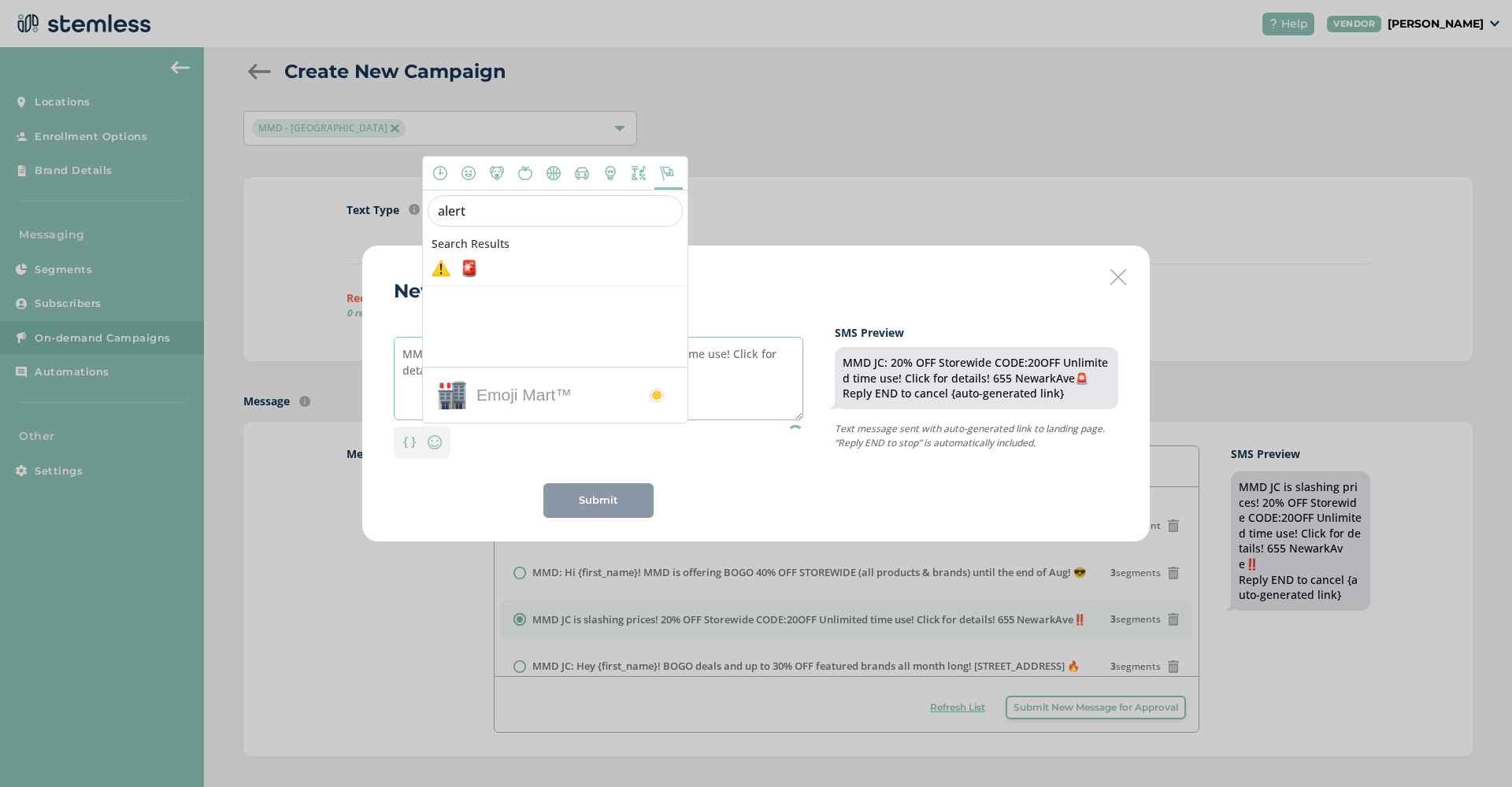
click at [714, 377] on textarea "MMD JC: 20% OFF Storewide CODE:20OFF Unlimited time use! Click for details! 655…" at bounding box center [598, 379] width 409 height 84
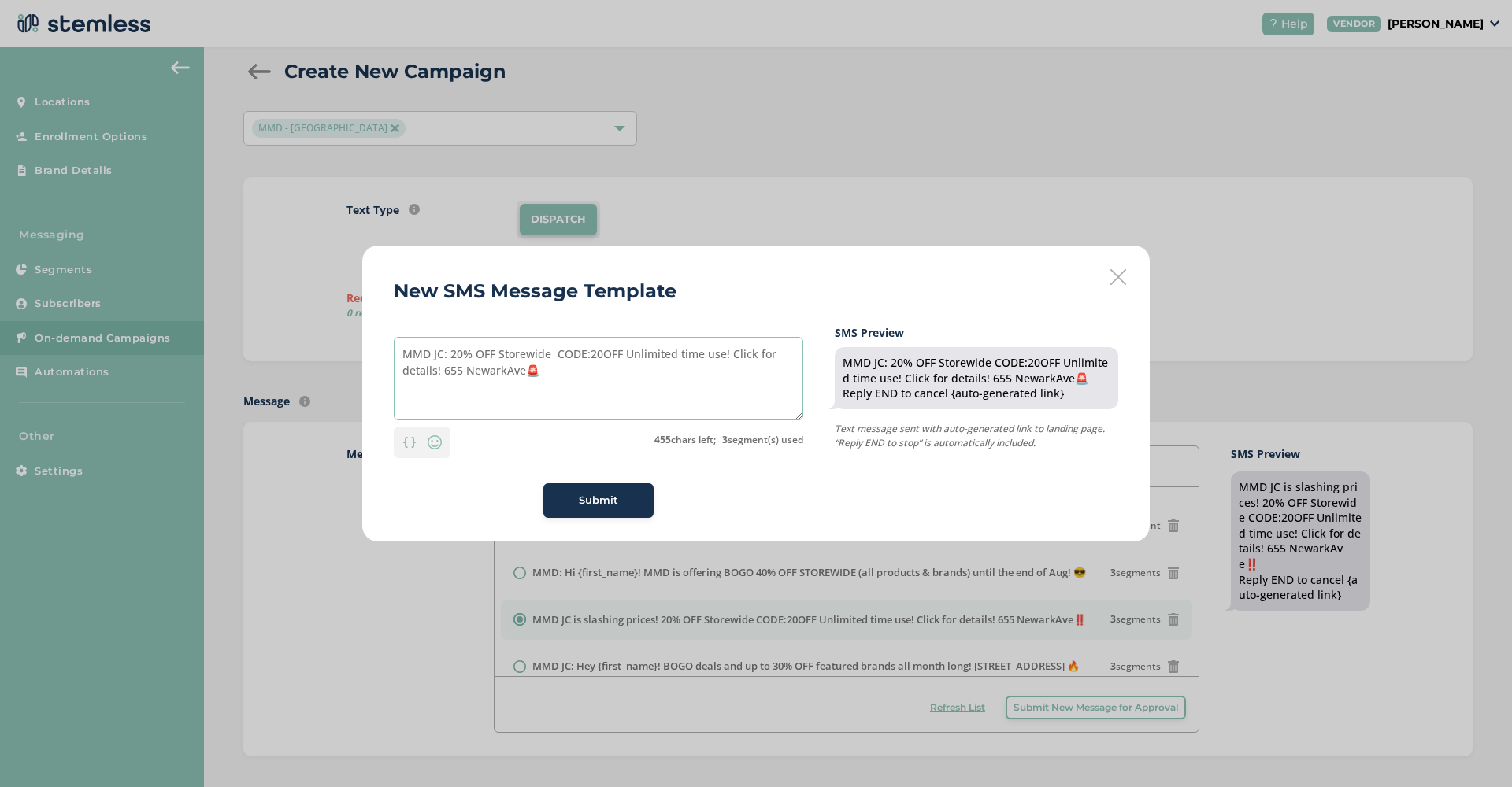
click at [755, 375] on textarea "MMD JC: 20% OFF Storewide CODE:20OFF Unlimited time use! Click for details! 655…" at bounding box center [598, 379] width 409 height 84
click at [528, 367] on textarea "MMD JC: 20% OFF Storewide CODE:20OFF Unlimited time use! Click for details! 655…" at bounding box center [598, 379] width 409 height 84
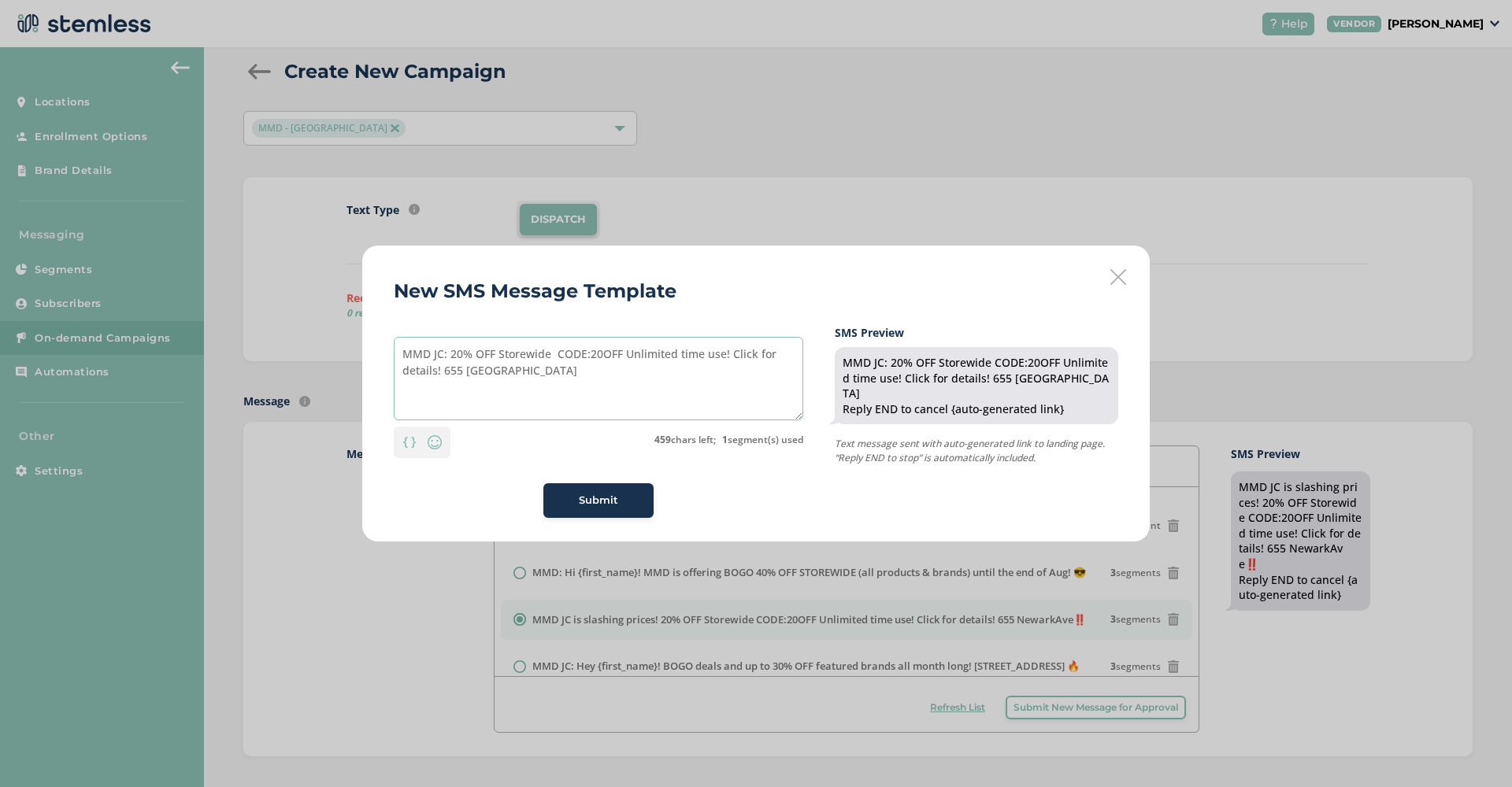
click at [549, 352] on textarea "MMD JC: 20% OFF Storewide CODE:20OFF Unlimited time use! Click for details! 655…" at bounding box center [598, 379] width 409 height 84
paste textarea "🚨"
click at [566, 356] on textarea "MMD JC: 20% OFF Storewide 🚨 CODE:20OFF Unlimited time use! Click for details! 6…" at bounding box center [598, 379] width 409 height 84
click at [451, 355] on textarea "MMD JC: 20% OFF Storewide 🚨 CODE:20OFF Unlimited time use! Click for details! 6…" at bounding box center [598, 379] width 409 height 84
paste textarea "🚨"
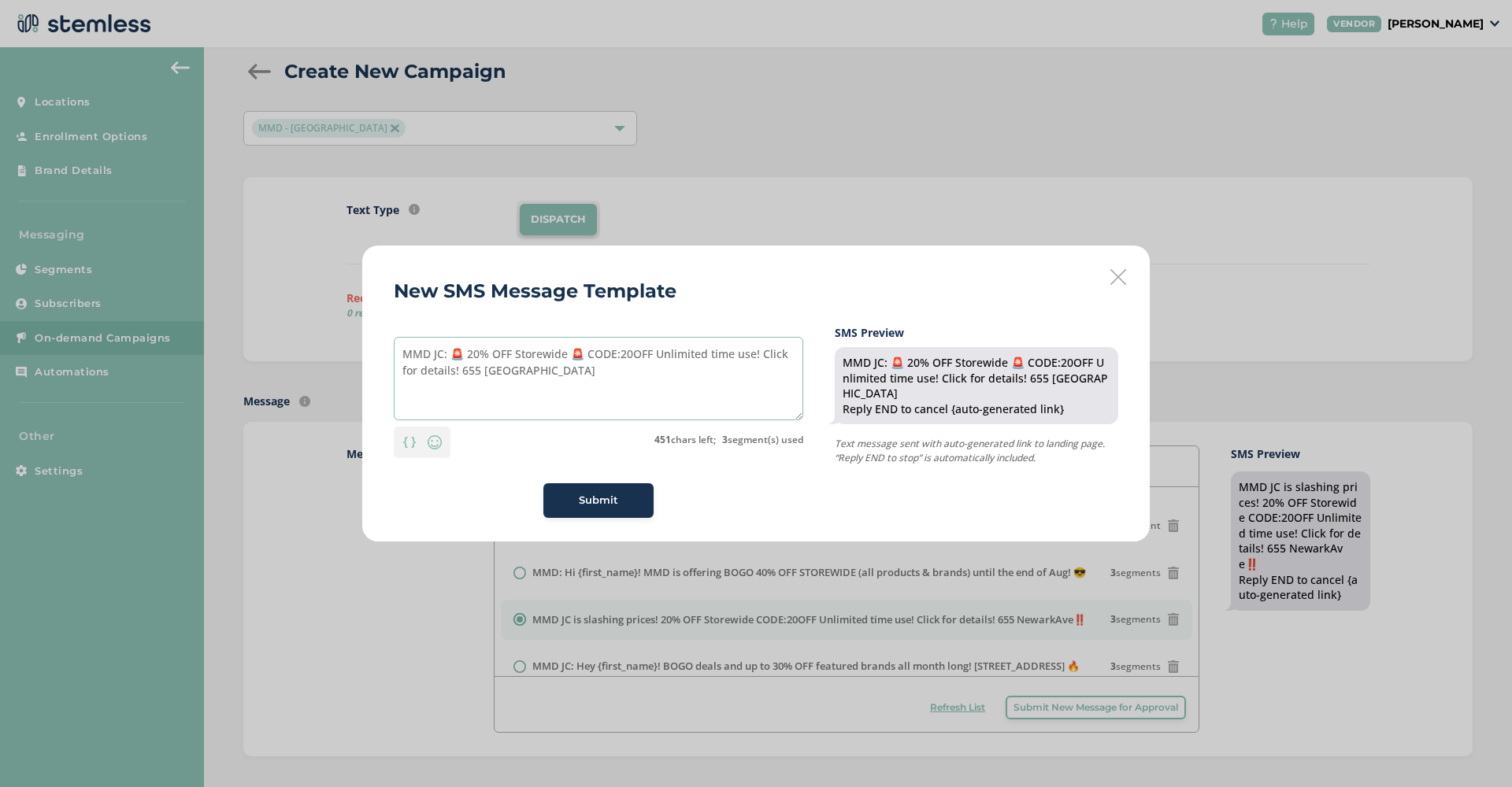
click at [556, 379] on textarea "MMD JC: 🚨 20% OFF Storewide 🚨 CODE:20OFF Unlimited time use! Click for details!…" at bounding box center [598, 379] width 409 height 84
type textarea "MMD JC: 🚨 20% OFF Storewide 🚨 CODE:20OFF Unlimited time use! Click for details!…"
click at [619, 493] on div "Submit" at bounding box center [598, 500] width 85 height 15
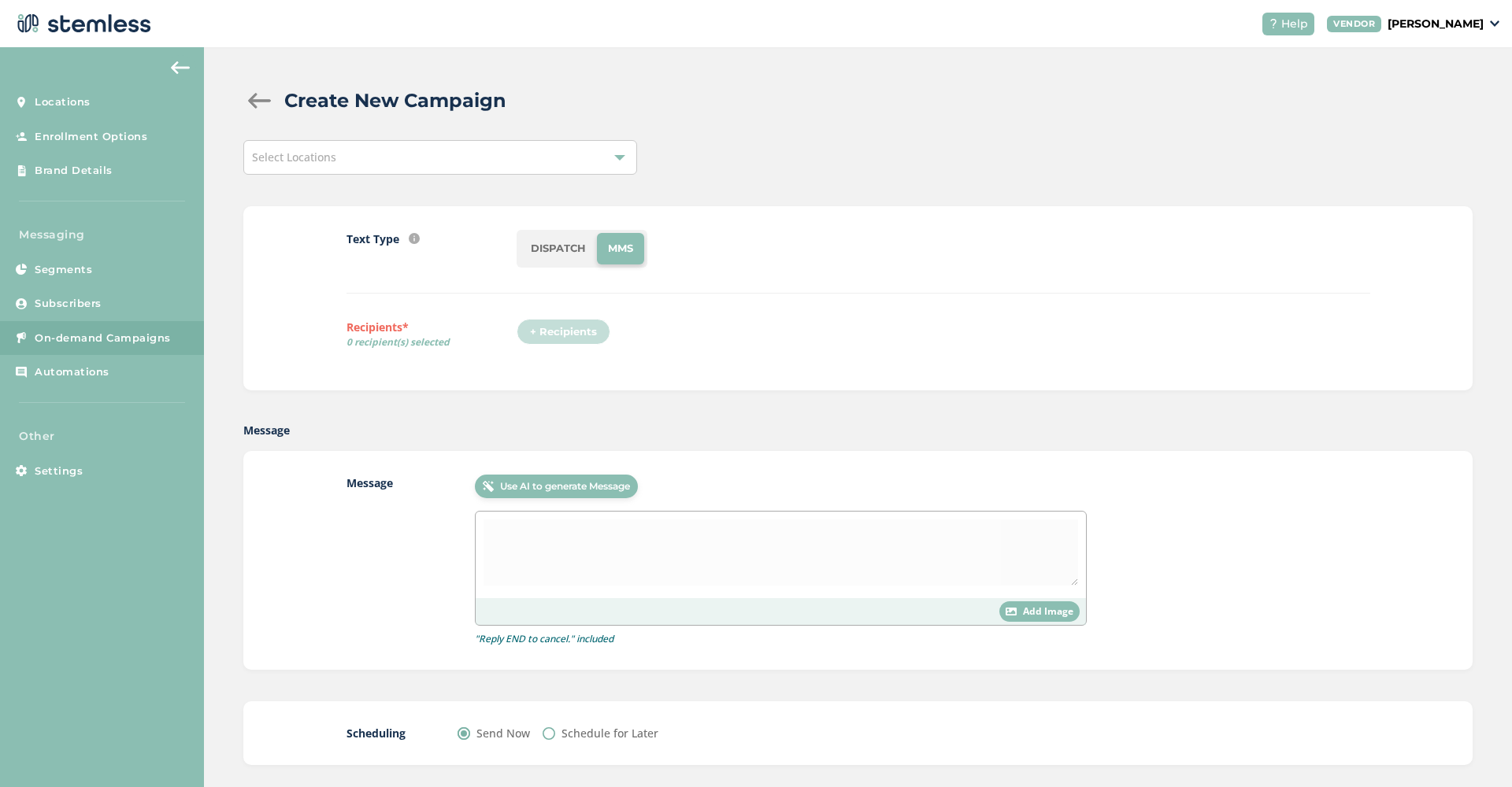
click at [512, 163] on div "Select Locations" at bounding box center [440, 157] width 394 height 35
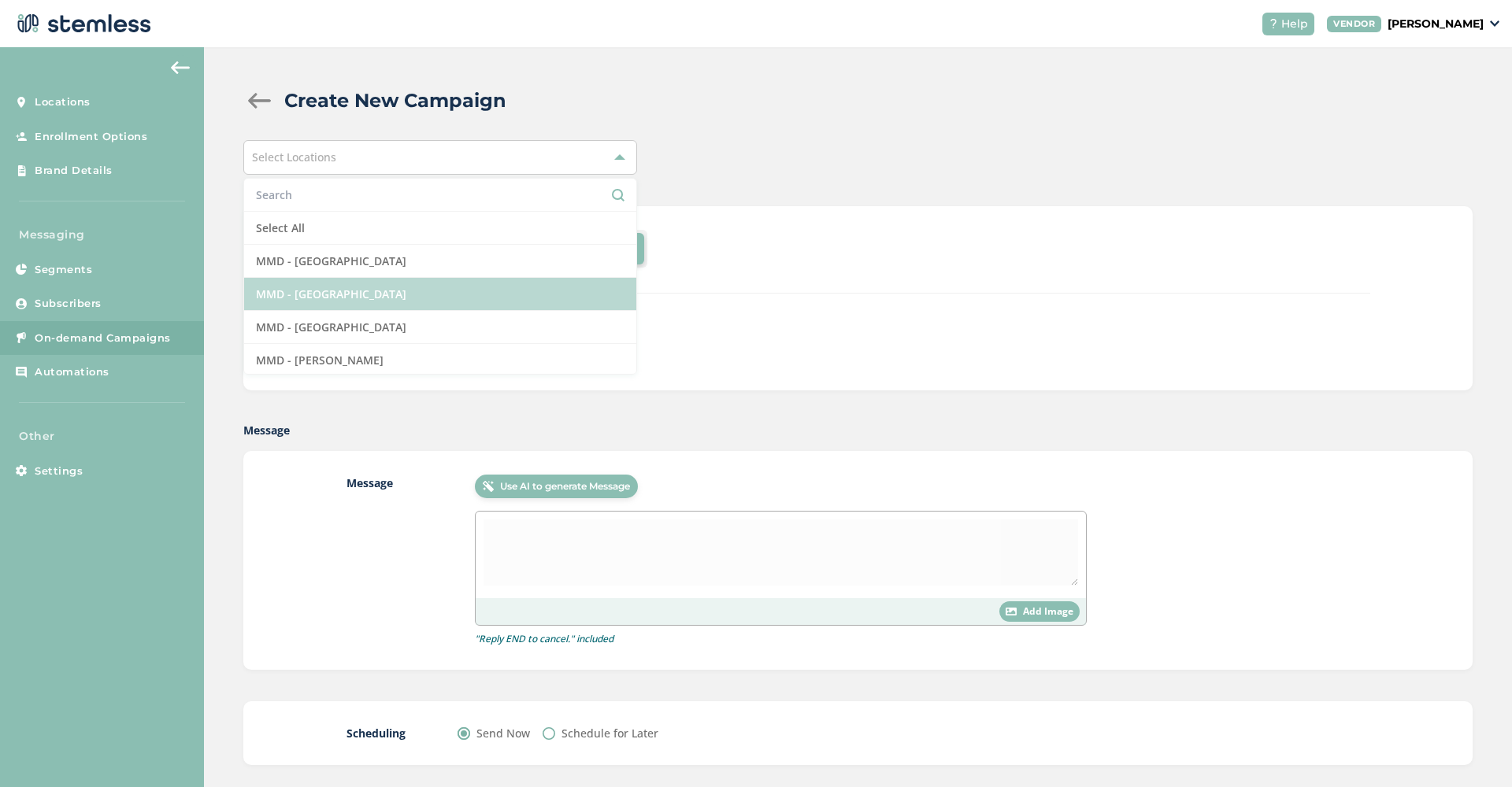
click at [399, 289] on li "MMD - [GEOGRAPHIC_DATA]" at bounding box center [439, 294] width 392 height 33
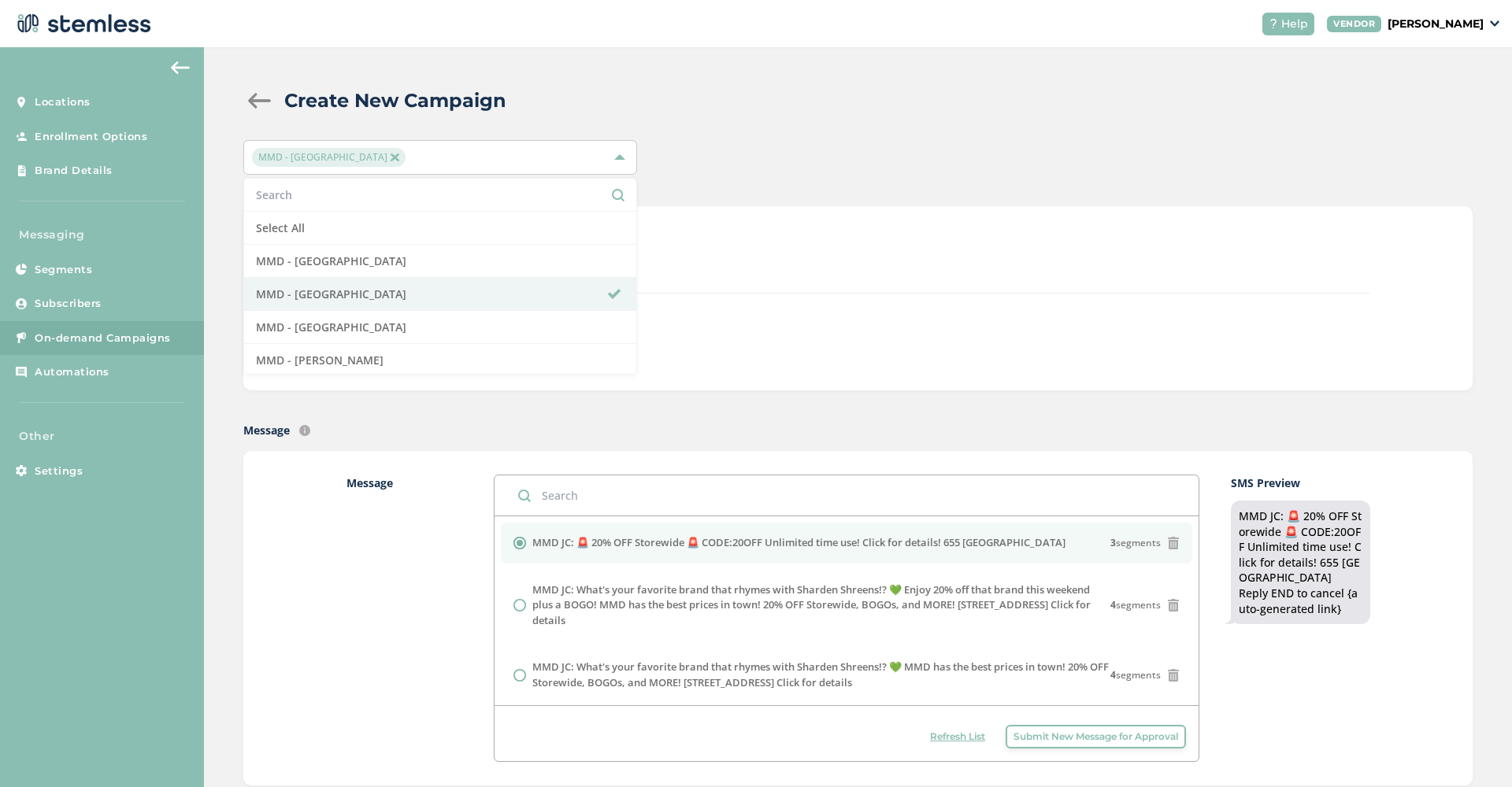
click at [822, 244] on div "DISPATCH" at bounding box center [943, 249] width 853 height 38
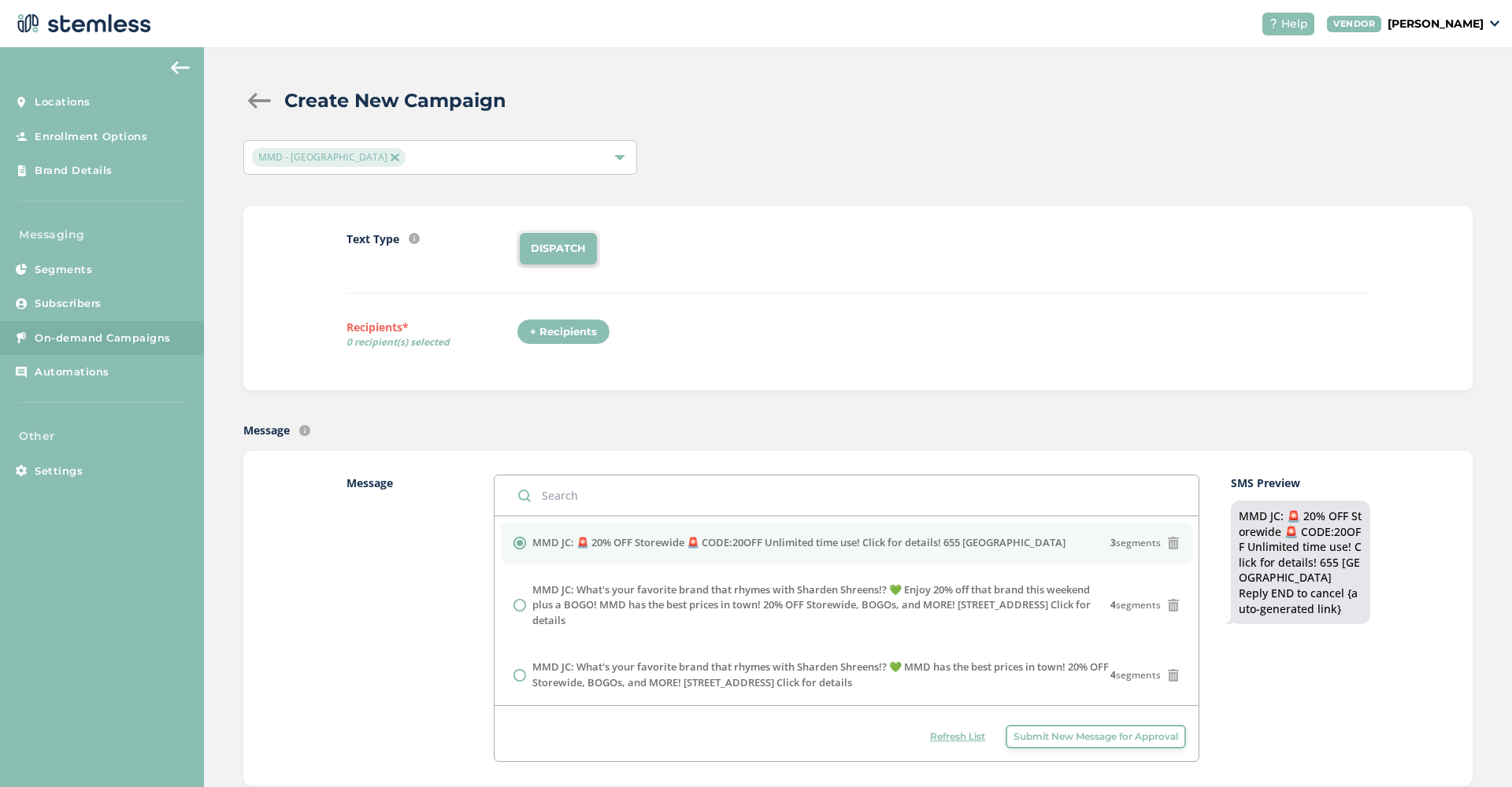
click at [561, 334] on div "+ Recipients" at bounding box center [563, 332] width 94 height 26
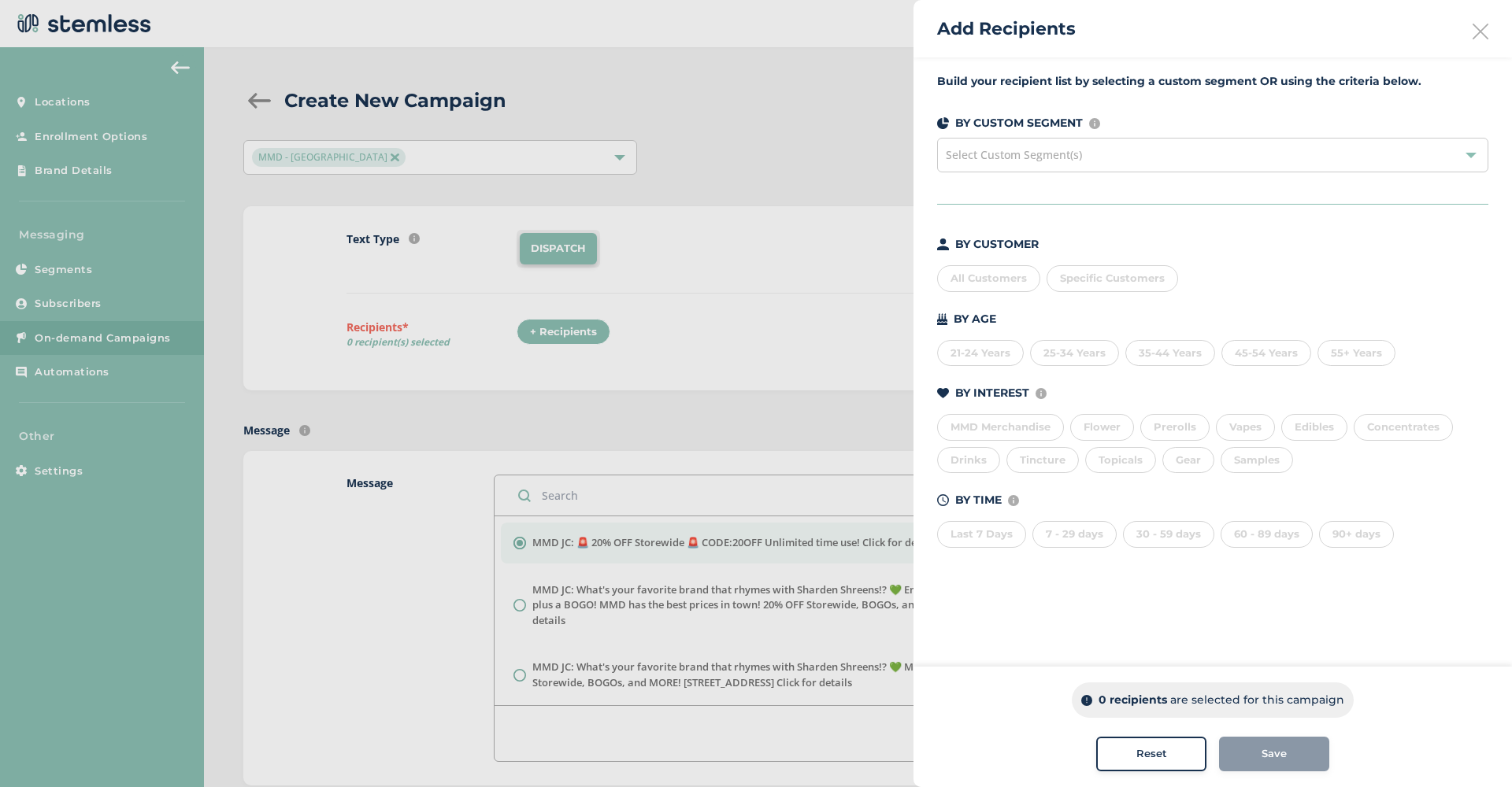
click at [984, 279] on div "All Customers" at bounding box center [988, 278] width 103 height 26
click at [1263, 760] on span "Save" at bounding box center [1274, 753] width 25 height 15
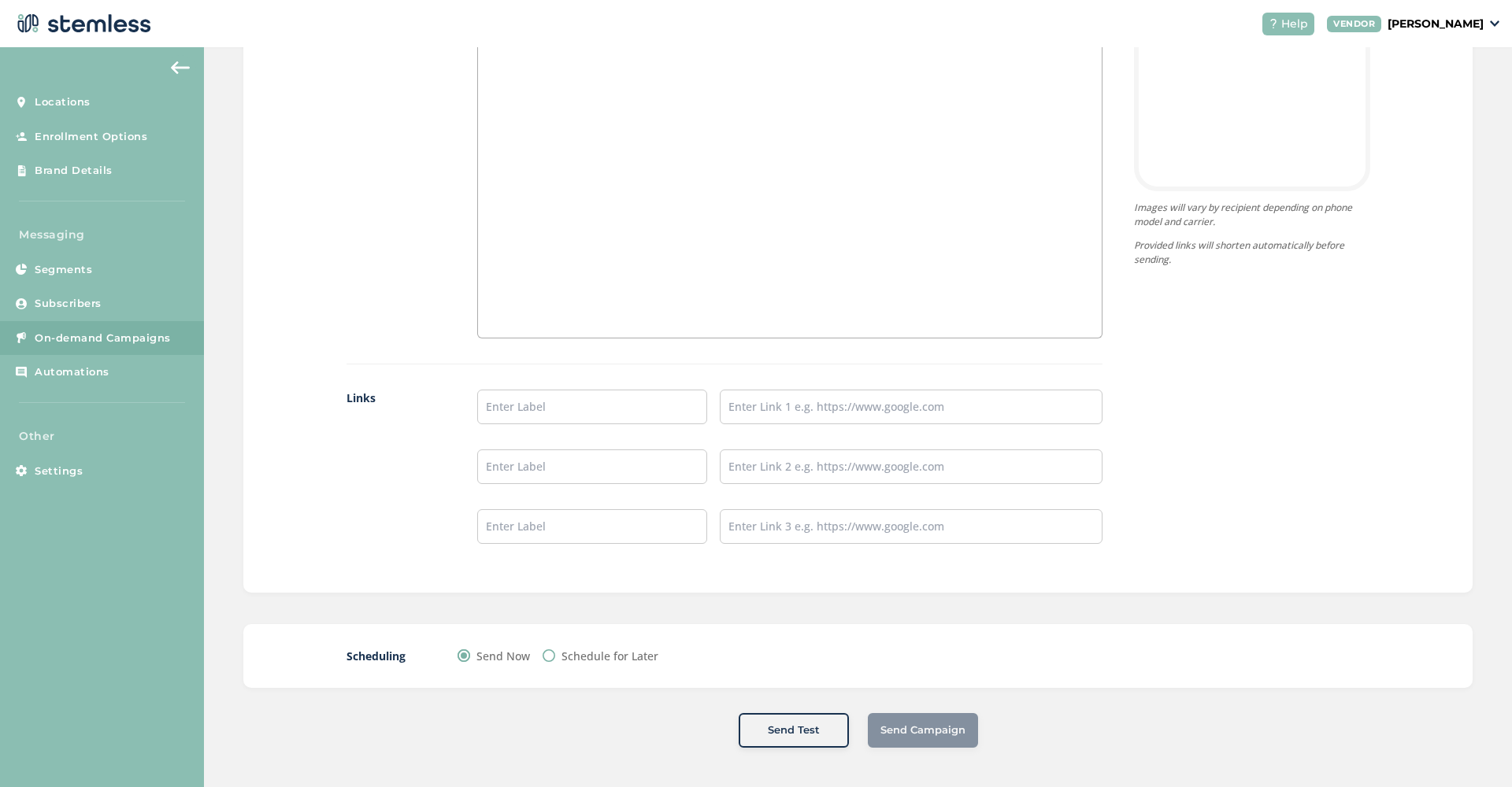
scroll to position [1071, 0]
click at [688, 401] on input "text" at bounding box center [592, 408] width 230 height 35
type input "SHOP"
click at [753, 399] on input "text" at bounding box center [911, 408] width 383 height 35
paste input "[URL][DOMAIN_NAME]"
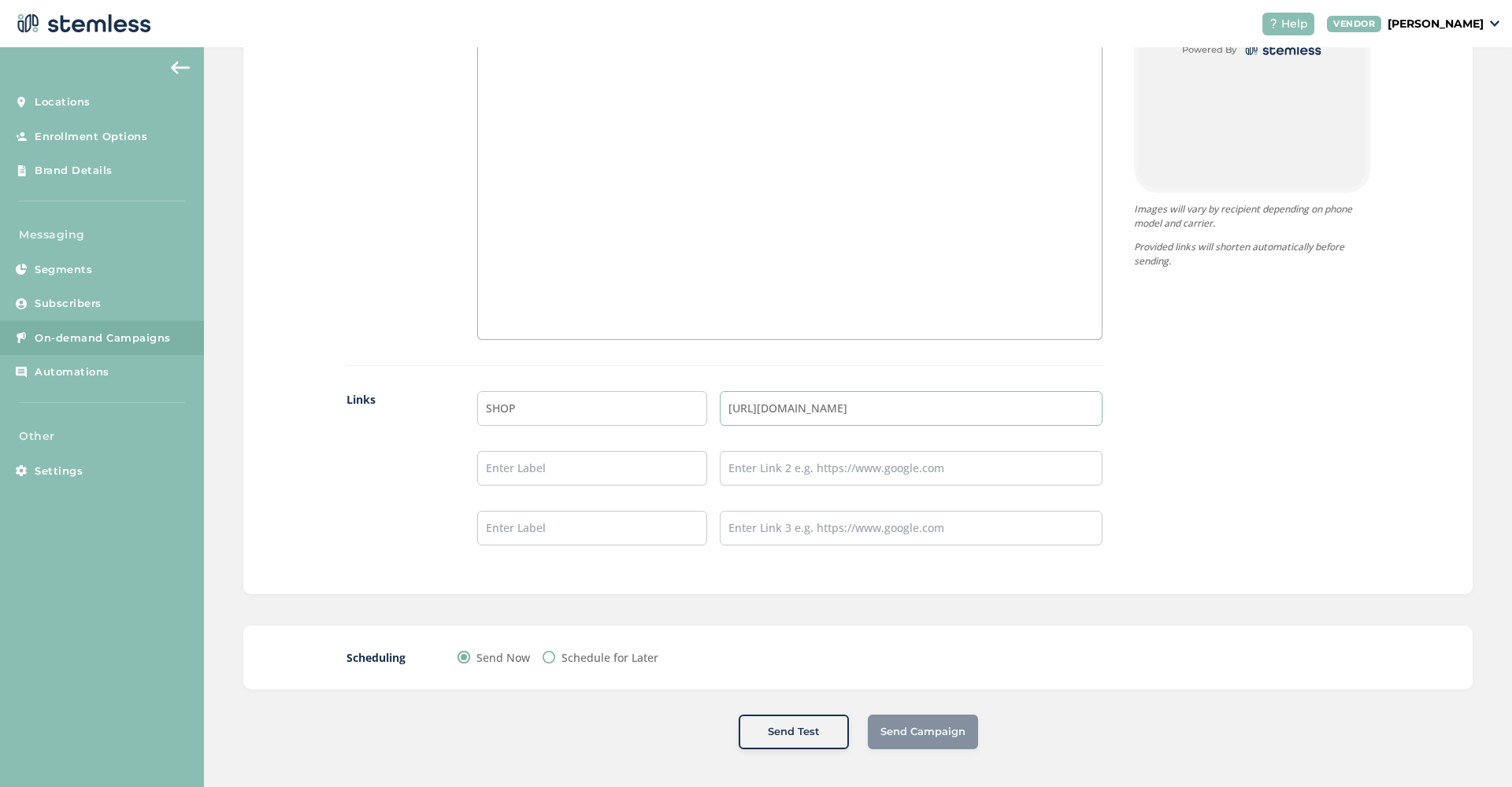
type input "[URL][DOMAIN_NAME]"
click at [559, 188] on div at bounding box center [789, 183] width 623 height 314
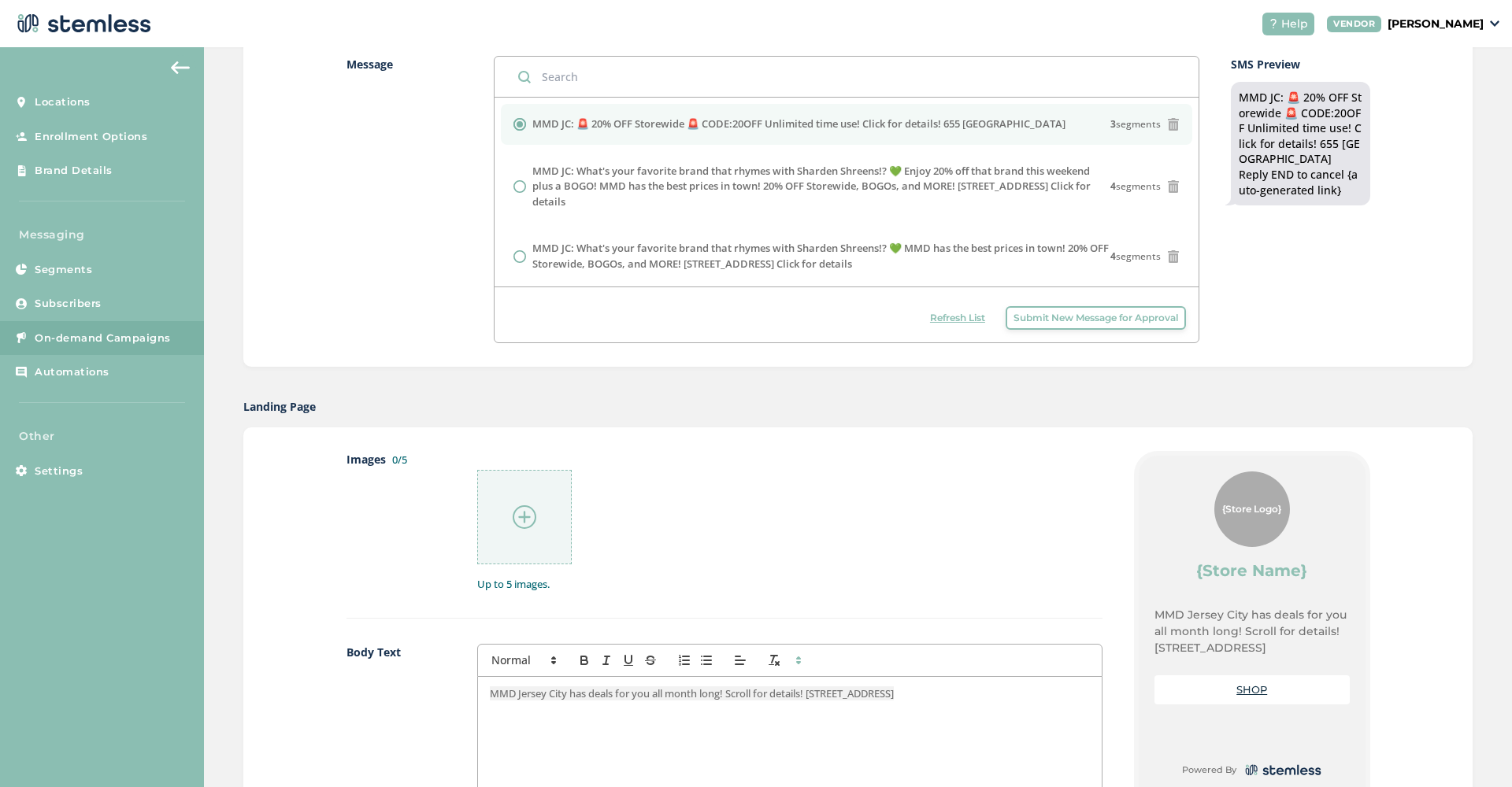
scroll to position [536, 0]
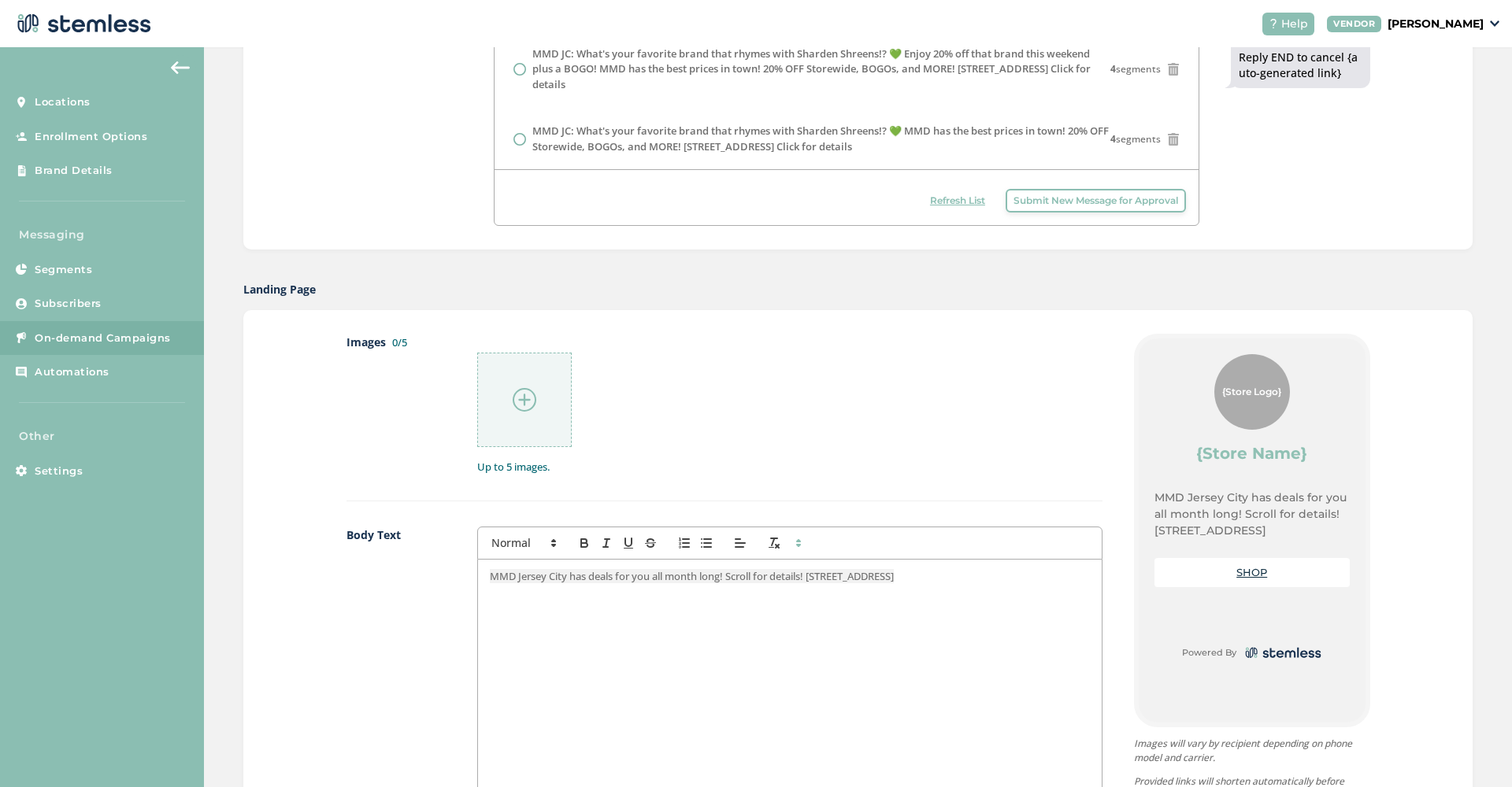
click at [536, 407] on img at bounding box center [525, 400] width 24 height 24
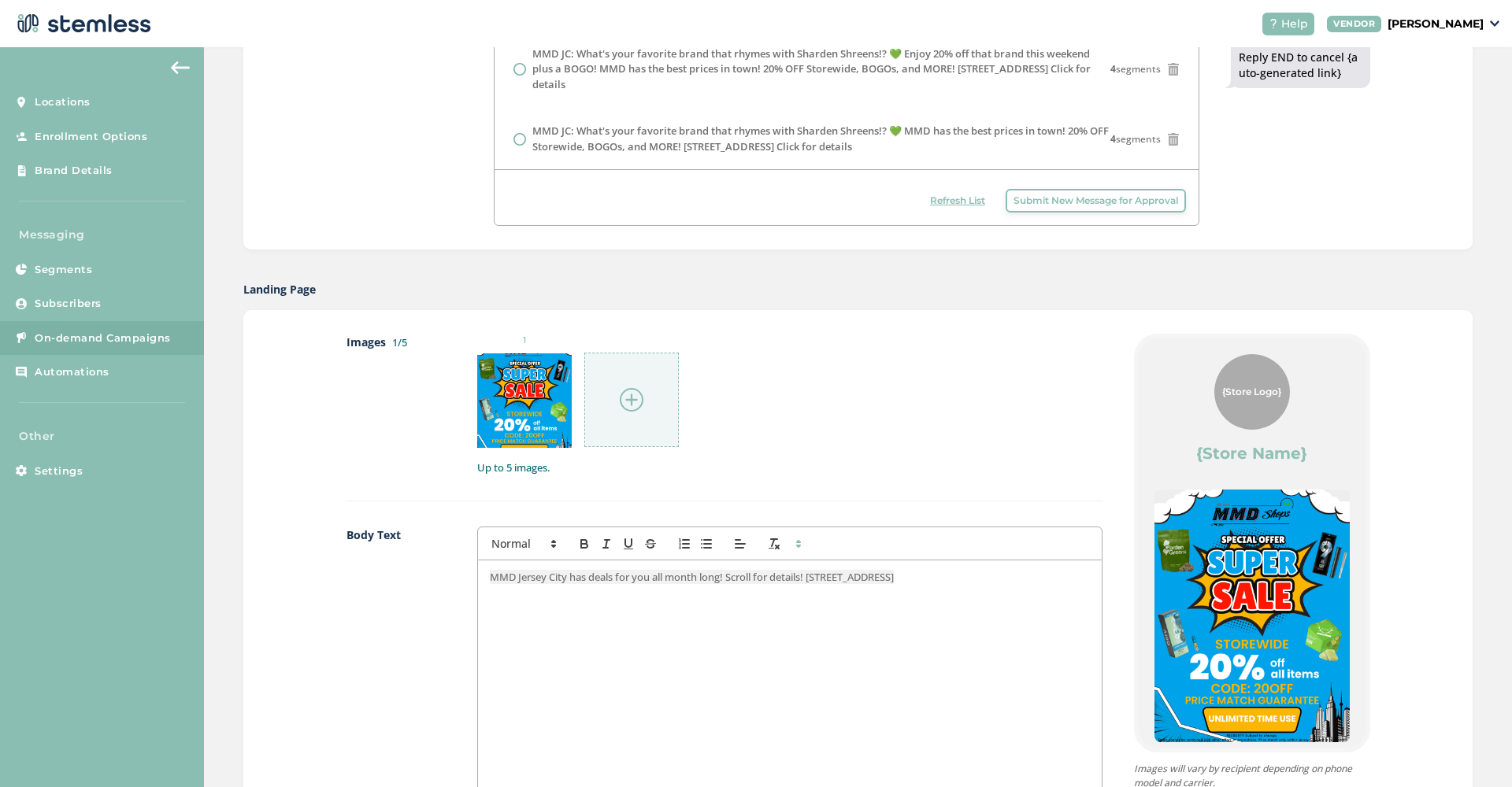
click at [622, 393] on img at bounding box center [632, 400] width 24 height 24
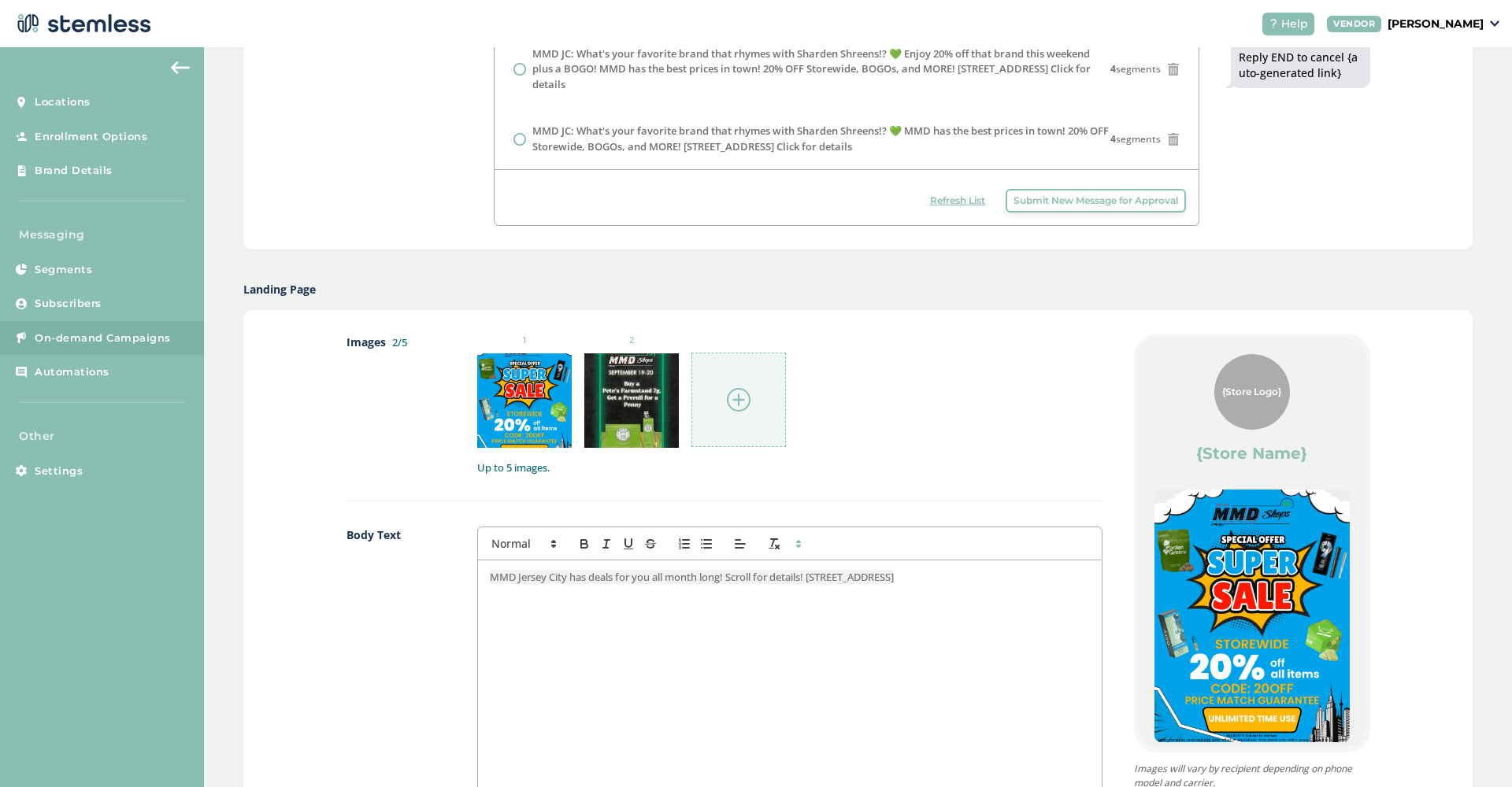
click at [743, 395] on img at bounding box center [738, 400] width 24 height 24
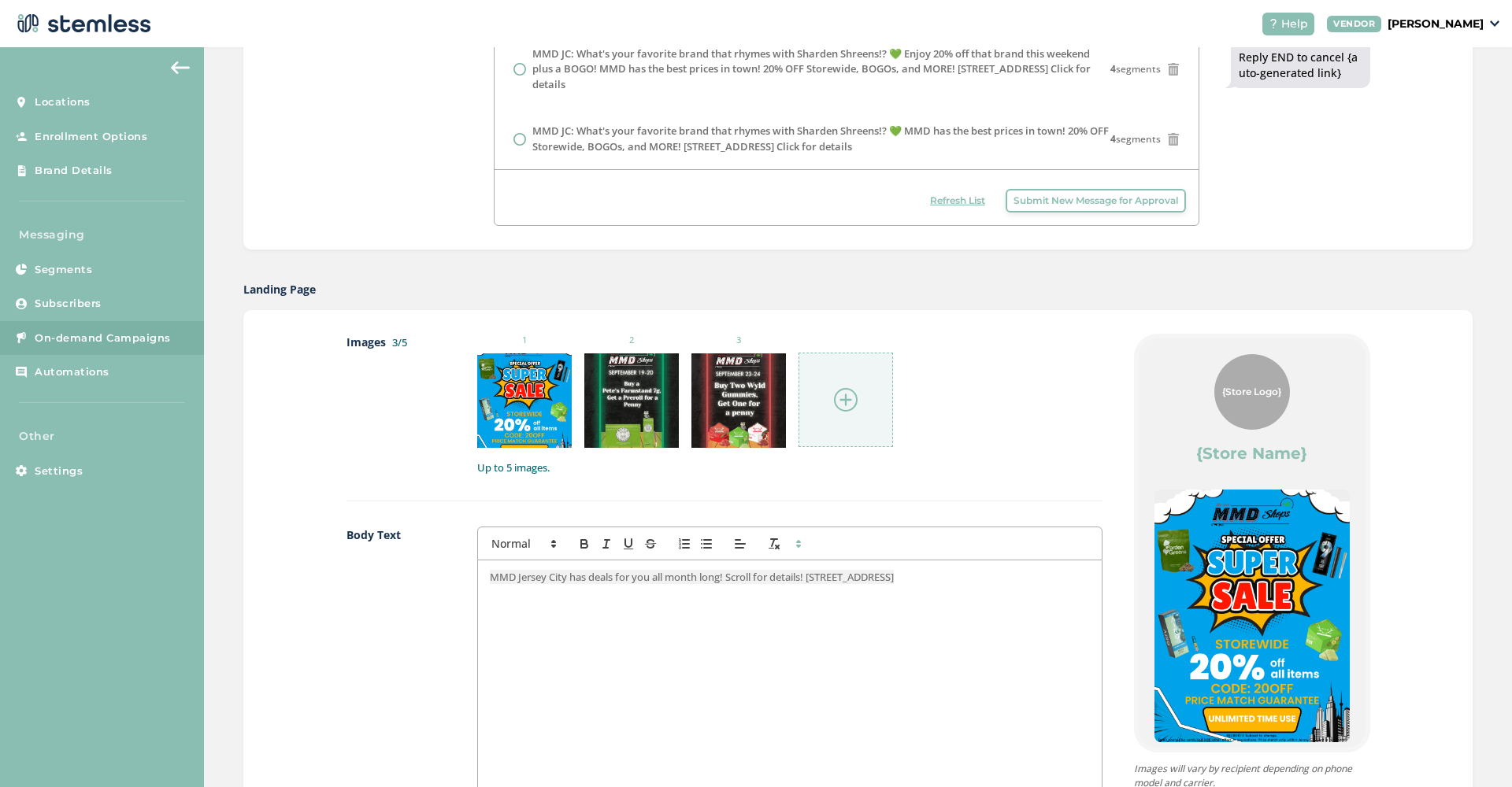
click at [841, 398] on img at bounding box center [846, 400] width 24 height 24
click at [853, 402] on img at bounding box center [846, 400] width 24 height 24
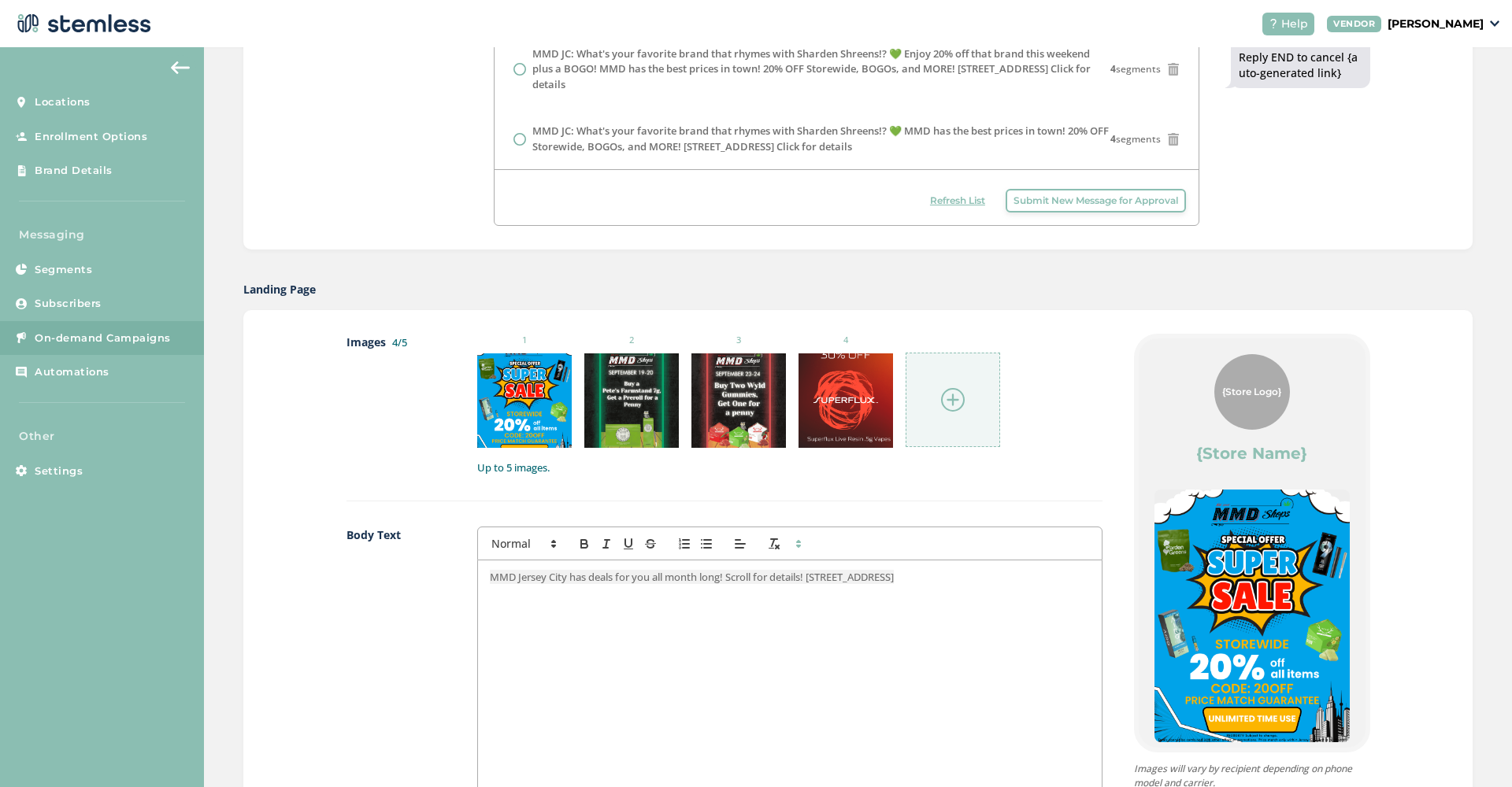
drag, startPoint x: 896, startPoint y: 575, endPoint x: 893, endPoint y: 584, distance: 9.5
click at [893, 584] on div "MMD Jersey City has deals for you all month long! Scroll for details! [STREET_A…" at bounding box center [789, 718] width 623 height 314
click at [569, 574] on span "MMD Jersey City has deals for you all month long! Scroll for details! [STREET_A…" at bounding box center [692, 577] width 404 height 15
drag, startPoint x: 770, startPoint y: 575, endPoint x: 932, endPoint y: 579, distance: 162.0
click at [932, 579] on span "MMD [GEOGRAPHIC_DATA] is discounting the whole store 20% OFF! has deals for you…" at bounding box center [769, 583] width 558 height 28
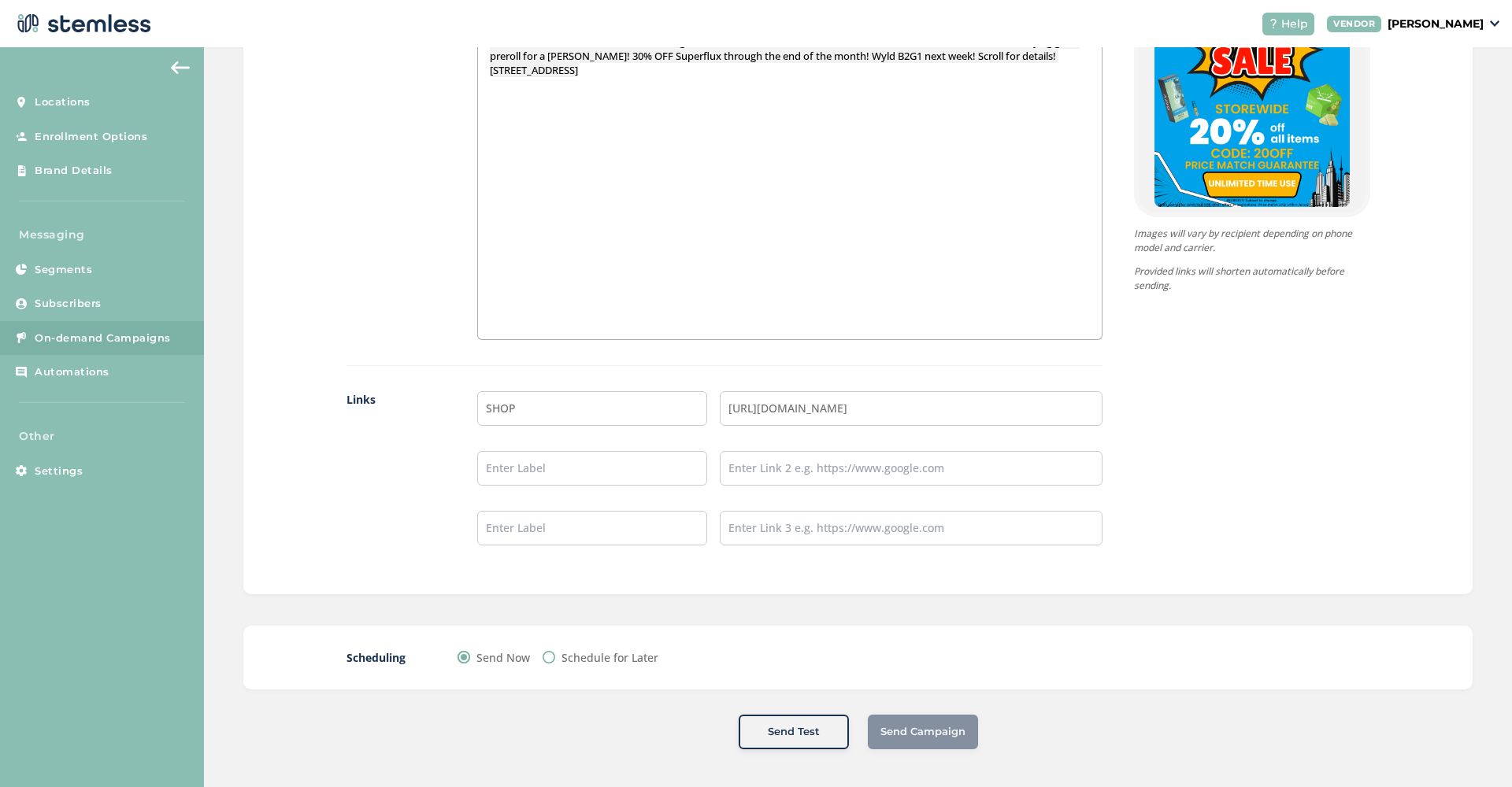
scroll to position [1071, 0]
click at [856, 677] on div "Scheduling Send Now Schedule for Later" at bounding box center [858, 658] width 1229 height 64
click at [618, 667] on div "Scheduling Send Now Schedule for Later" at bounding box center [858, 658] width 1229 height 64
click at [619, 662] on label "Schedule for Later" at bounding box center [609, 658] width 97 height 16
click at [556, 662] on input "Schedule for Later" at bounding box center [549, 658] width 13 height 13
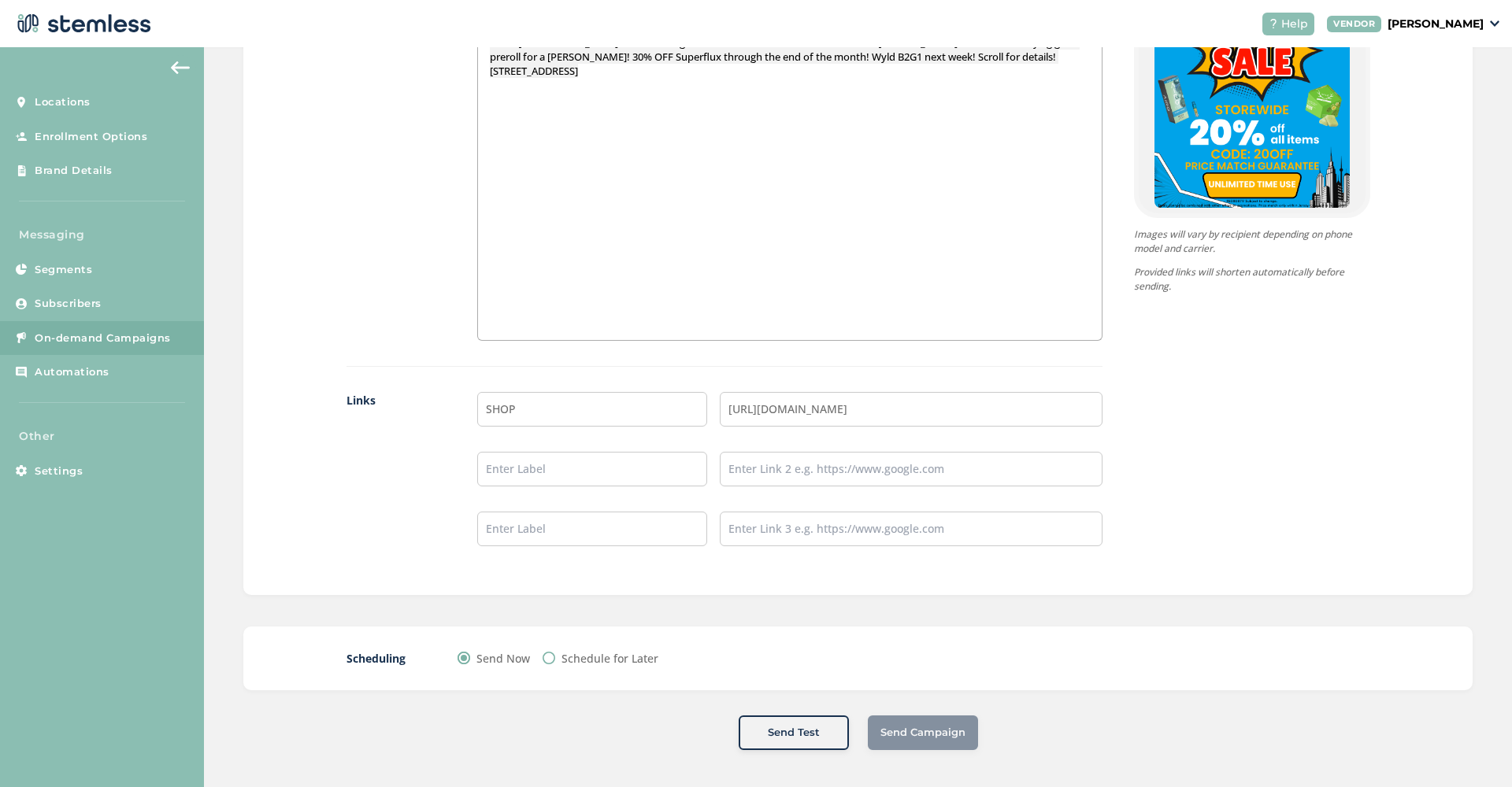
radio input "true"
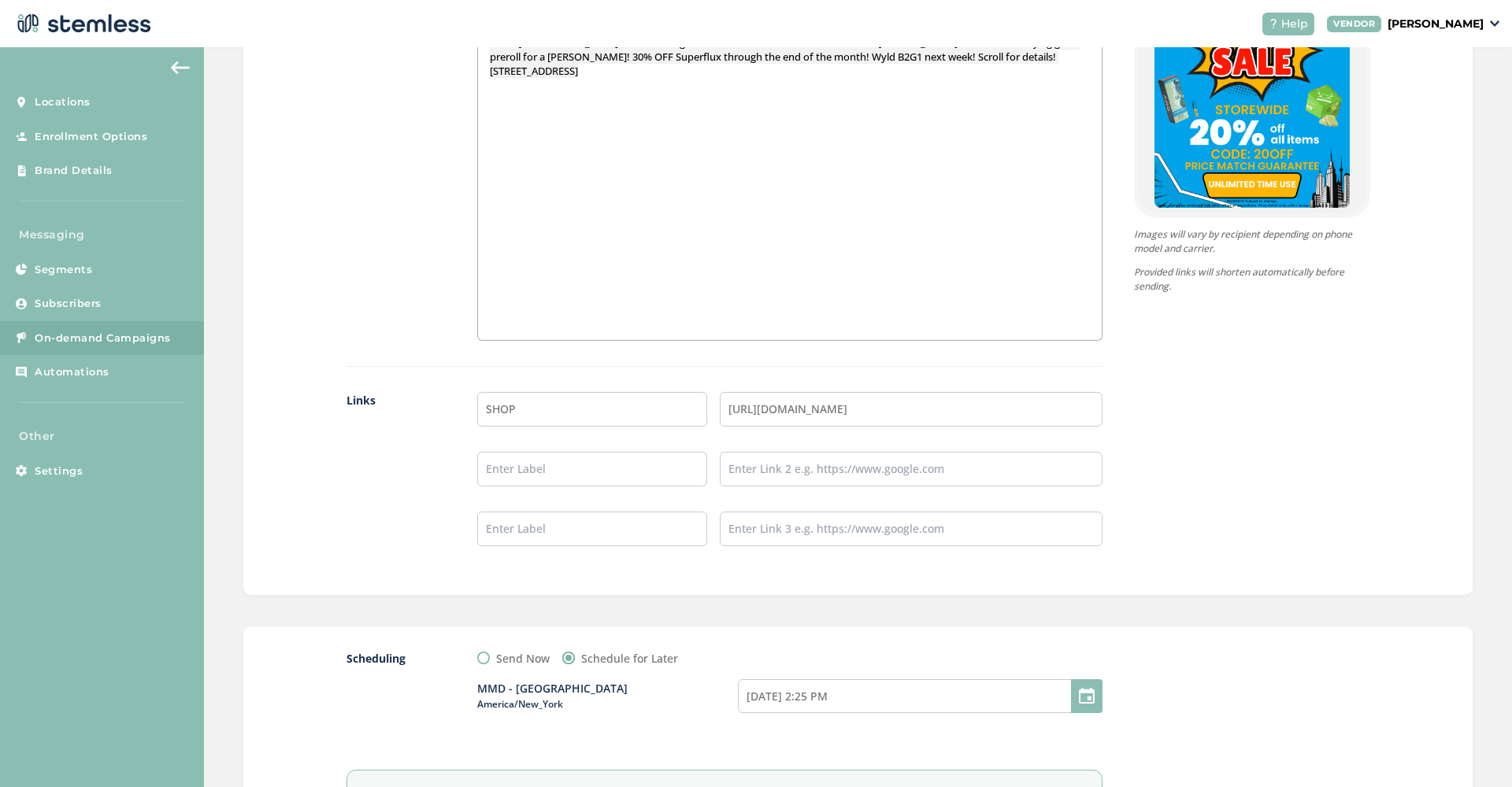
click at [532, 656] on label "Send Now" at bounding box center [523, 658] width 54 height 16
click at [490, 656] on input "Send Now" at bounding box center [484, 658] width 13 height 13
radio input "true"
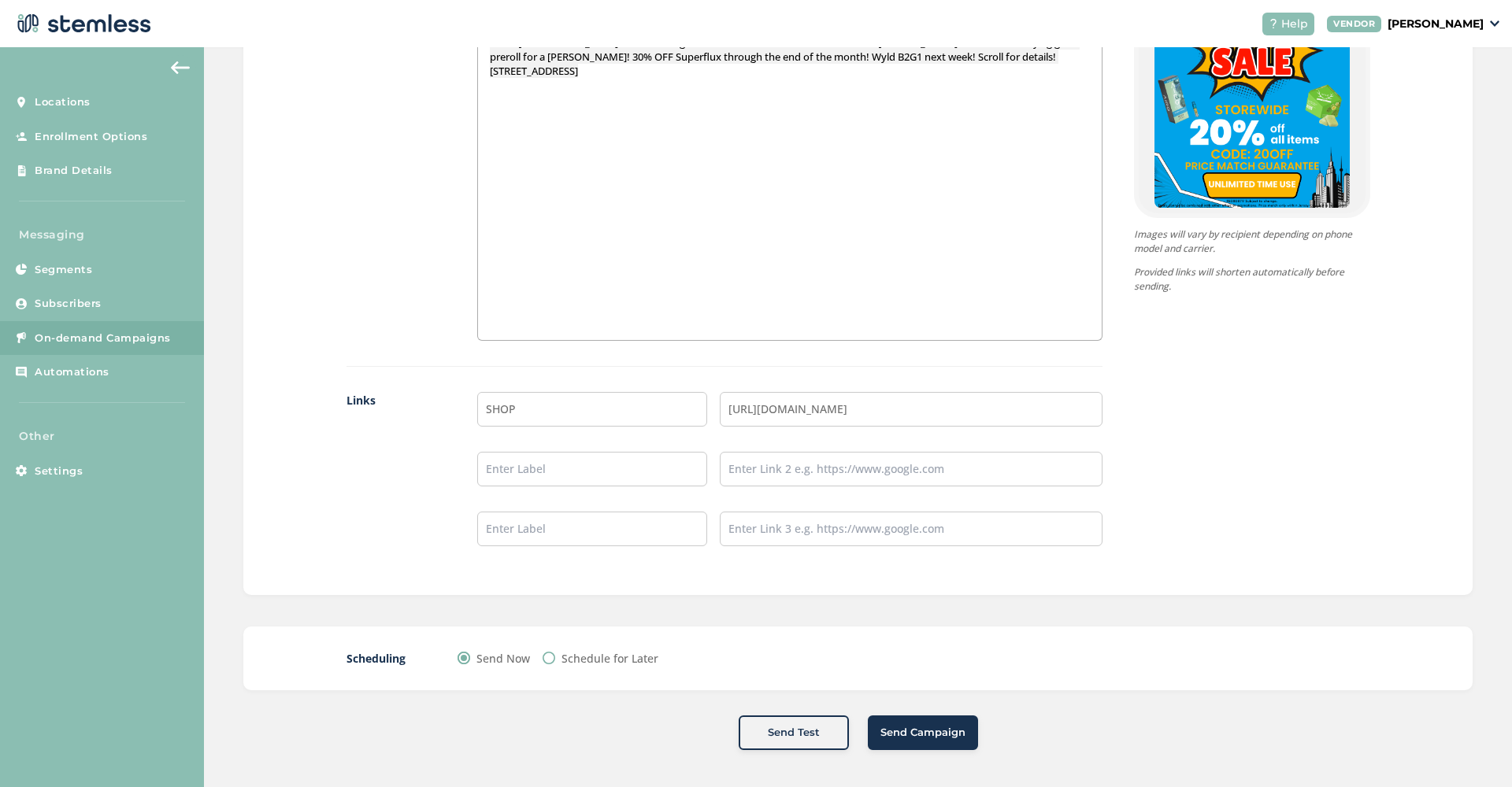
scroll to position [0, 0]
click at [922, 740] on button "Send Campaign" at bounding box center [922, 732] width 110 height 35
